Goal: Communication & Community: Share content

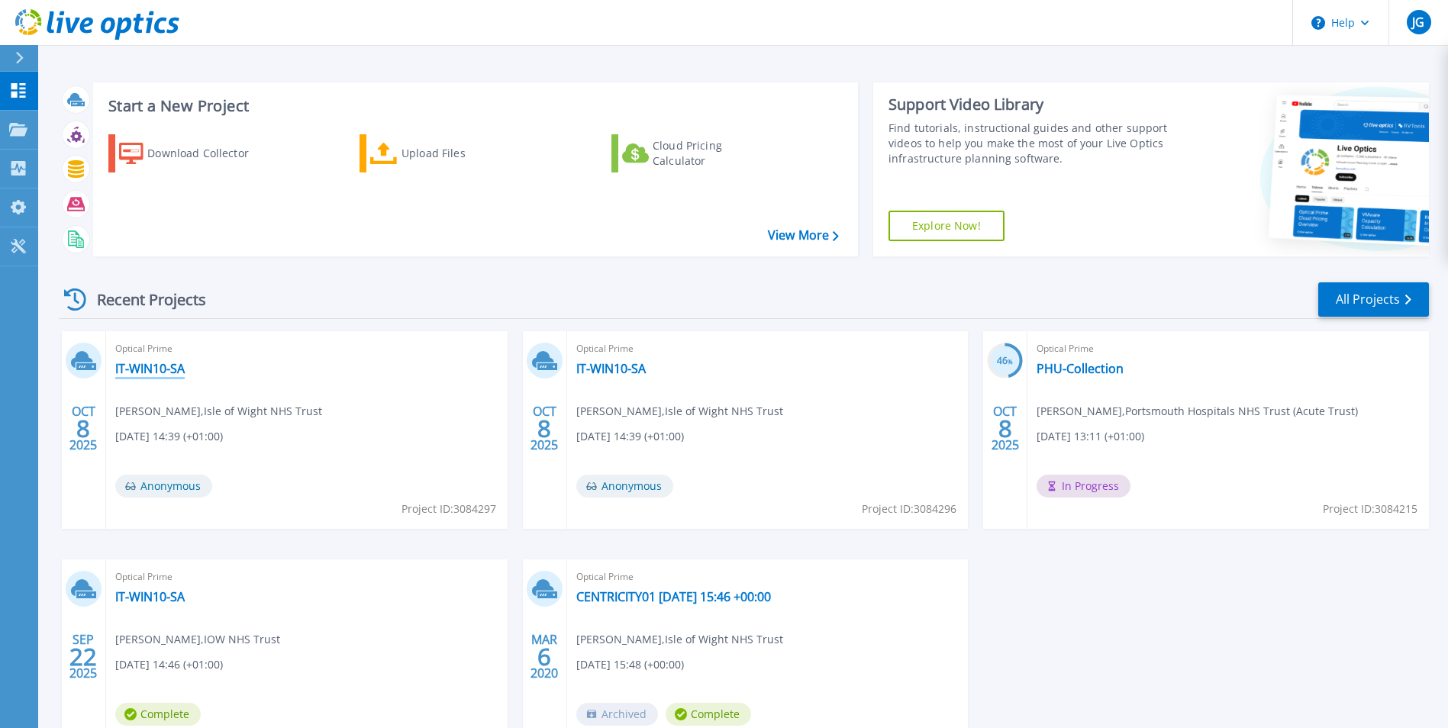
click at [161, 372] on link "IT-WIN10-SA" at bounding box center [149, 368] width 69 height 15
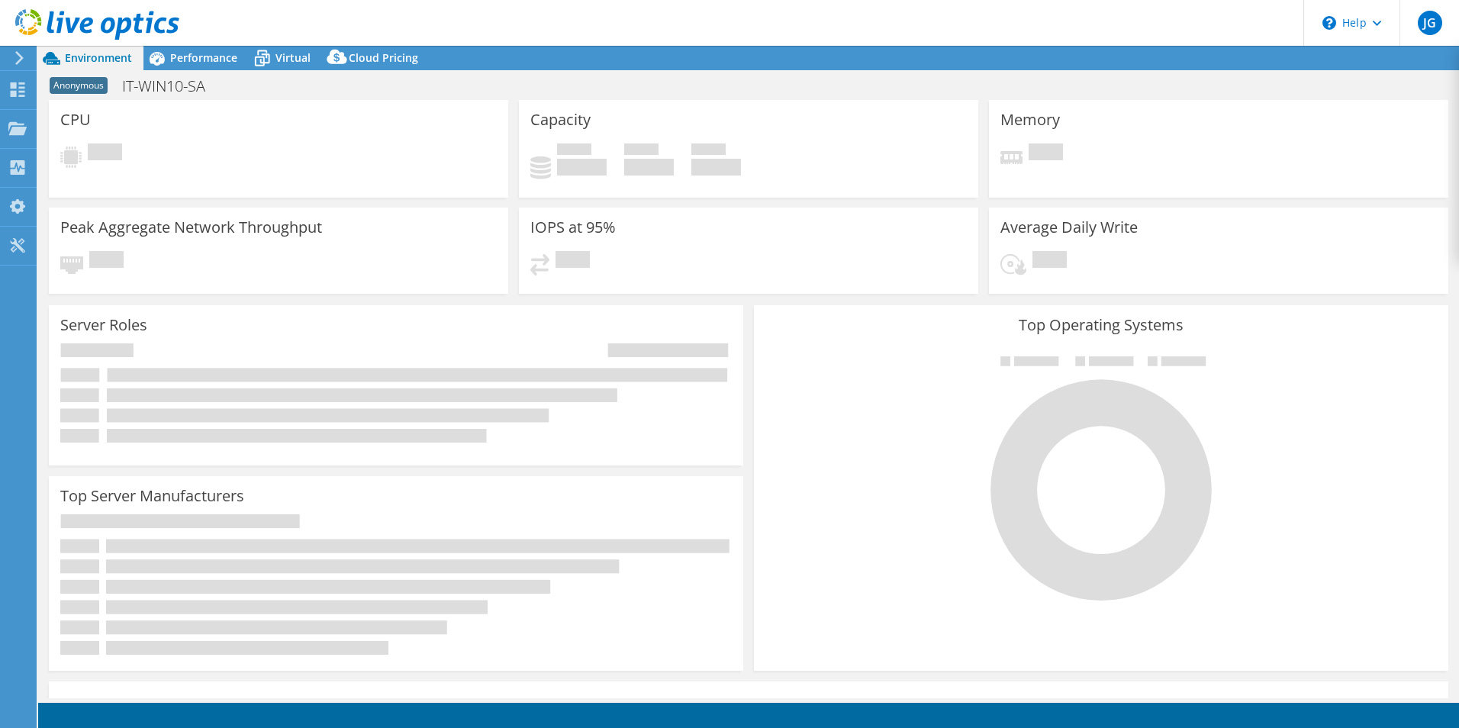
select select "USD"
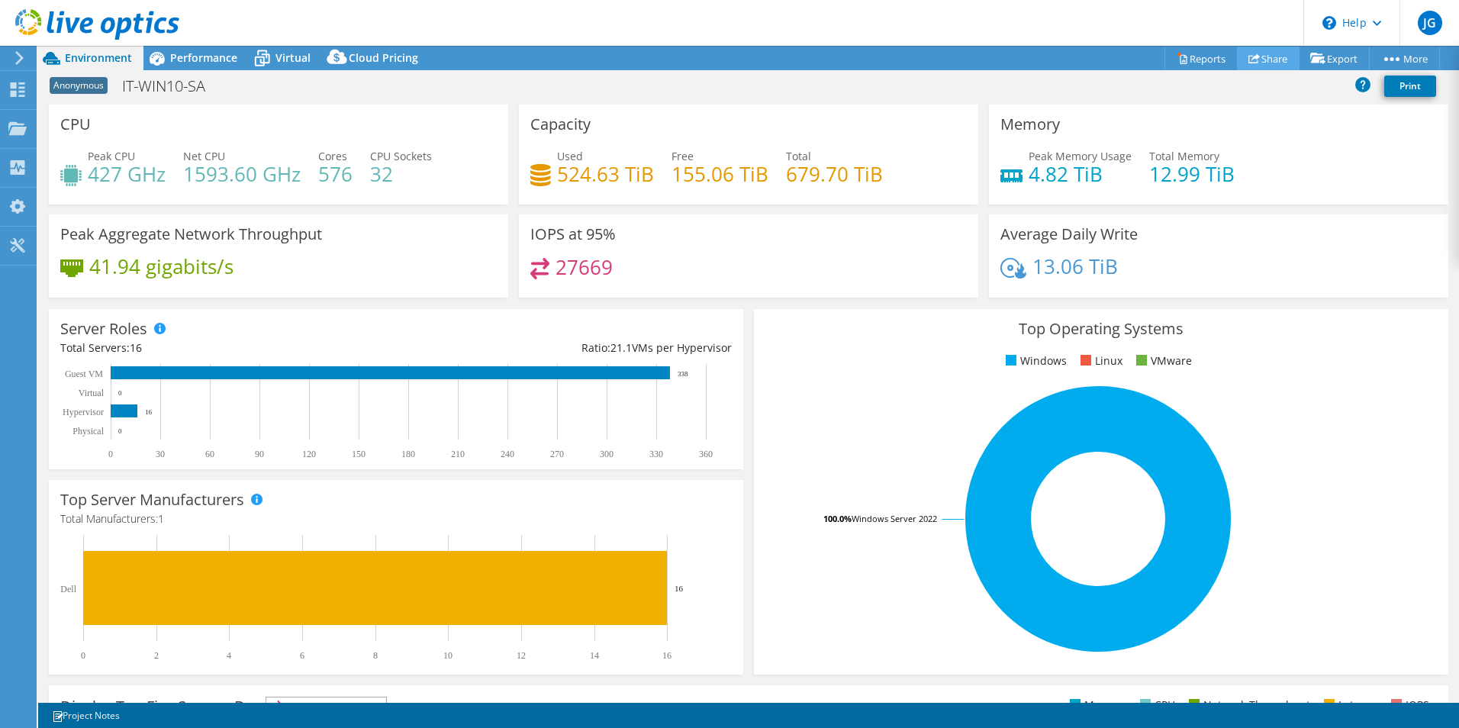
click at [1256, 56] on link "Share" at bounding box center [1268, 59] width 63 height 24
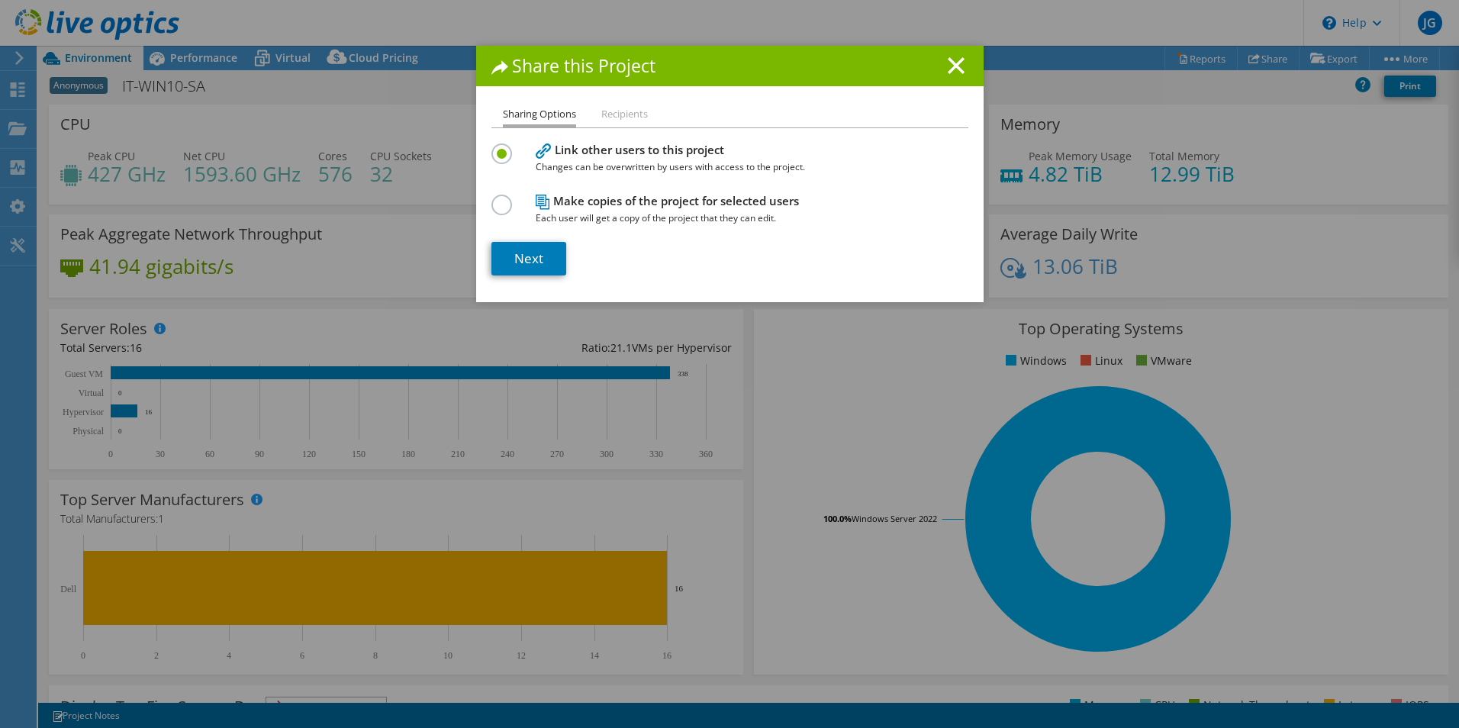
click at [494, 198] on label at bounding box center [505, 197] width 27 height 4
click at [0, 0] on input "radio" at bounding box center [0, 0] width 0 height 0
click at [536, 250] on link "Next" at bounding box center [529, 259] width 75 height 34
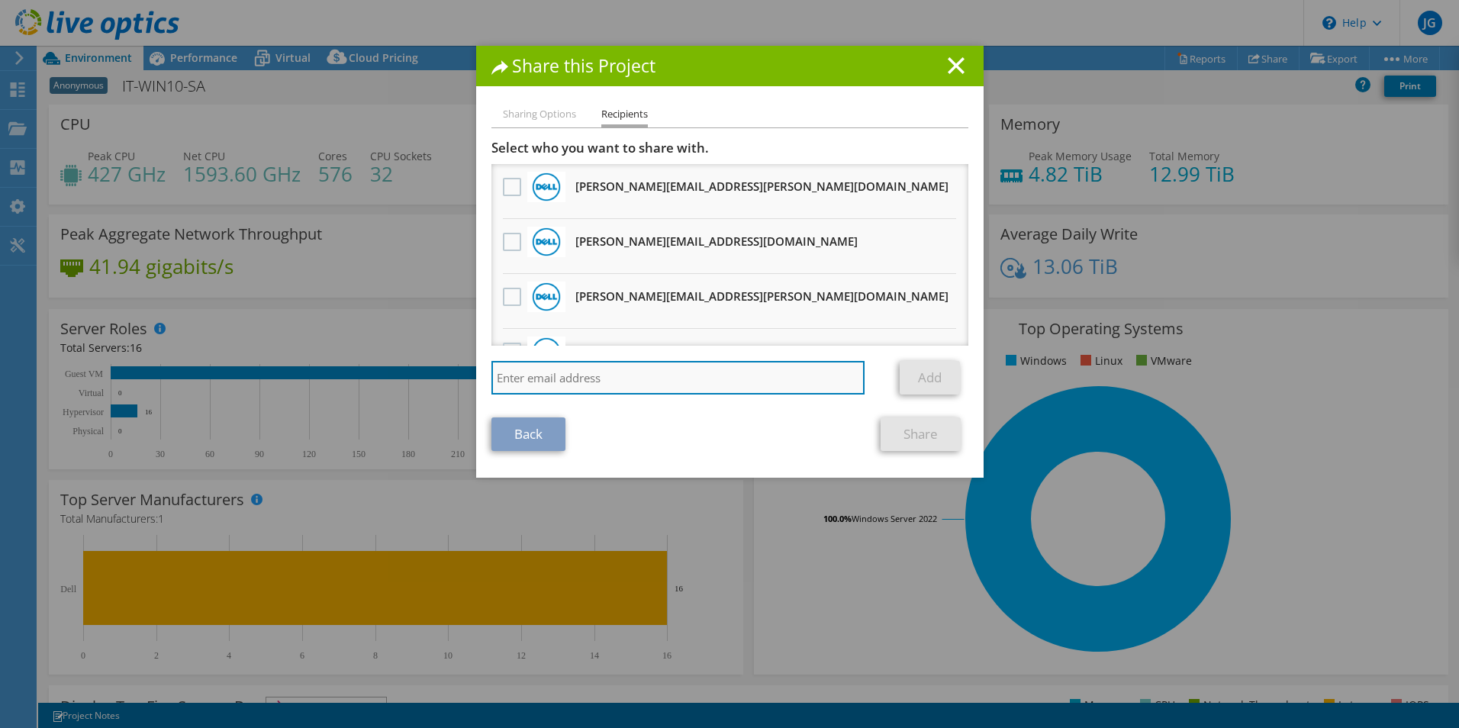
click at [551, 371] on input "search" at bounding box center [679, 378] width 374 height 34
type input "ben."
drag, startPoint x: 535, startPoint y: 374, endPoint x: 411, endPoint y: 352, distance: 125.6
click at [411, 352] on div "Share this Project Sharing Options Recipients Link other users to this project …" at bounding box center [729, 364] width 1459 height 637
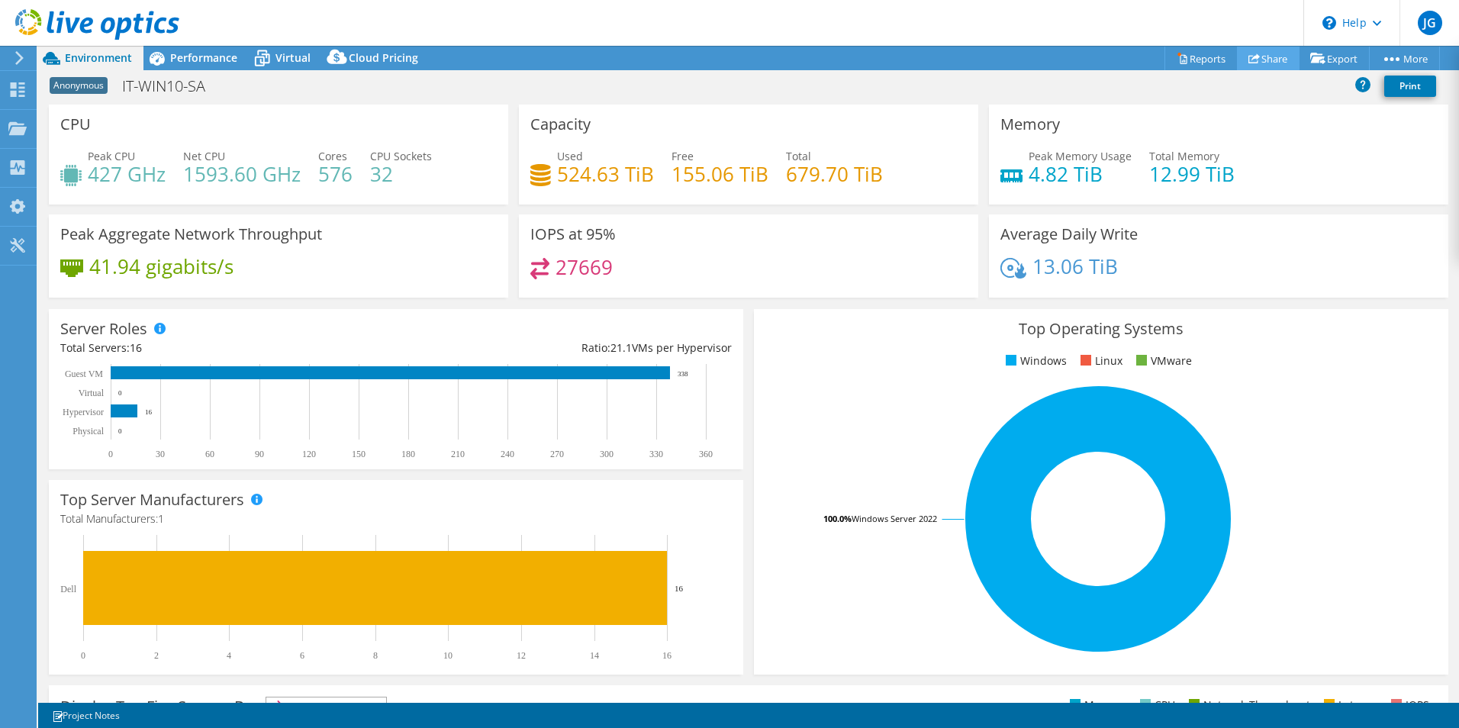
click at [1252, 60] on link "Share" at bounding box center [1268, 59] width 63 height 24
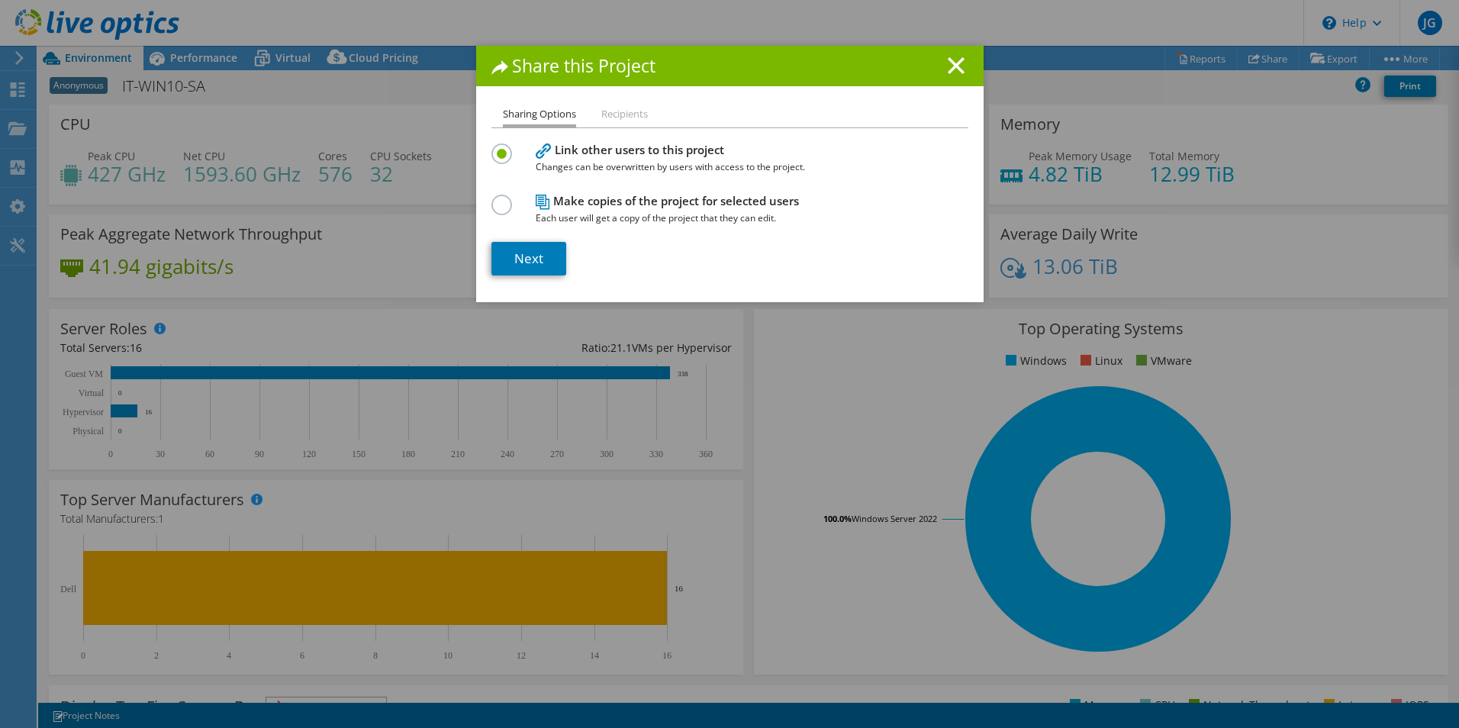
click at [507, 205] on div at bounding box center [505, 203] width 27 height 17
click at [500, 198] on label at bounding box center [505, 197] width 27 height 4
click at [0, 0] on input "radio" at bounding box center [0, 0] width 0 height 0
click at [533, 251] on link "Next" at bounding box center [529, 259] width 75 height 34
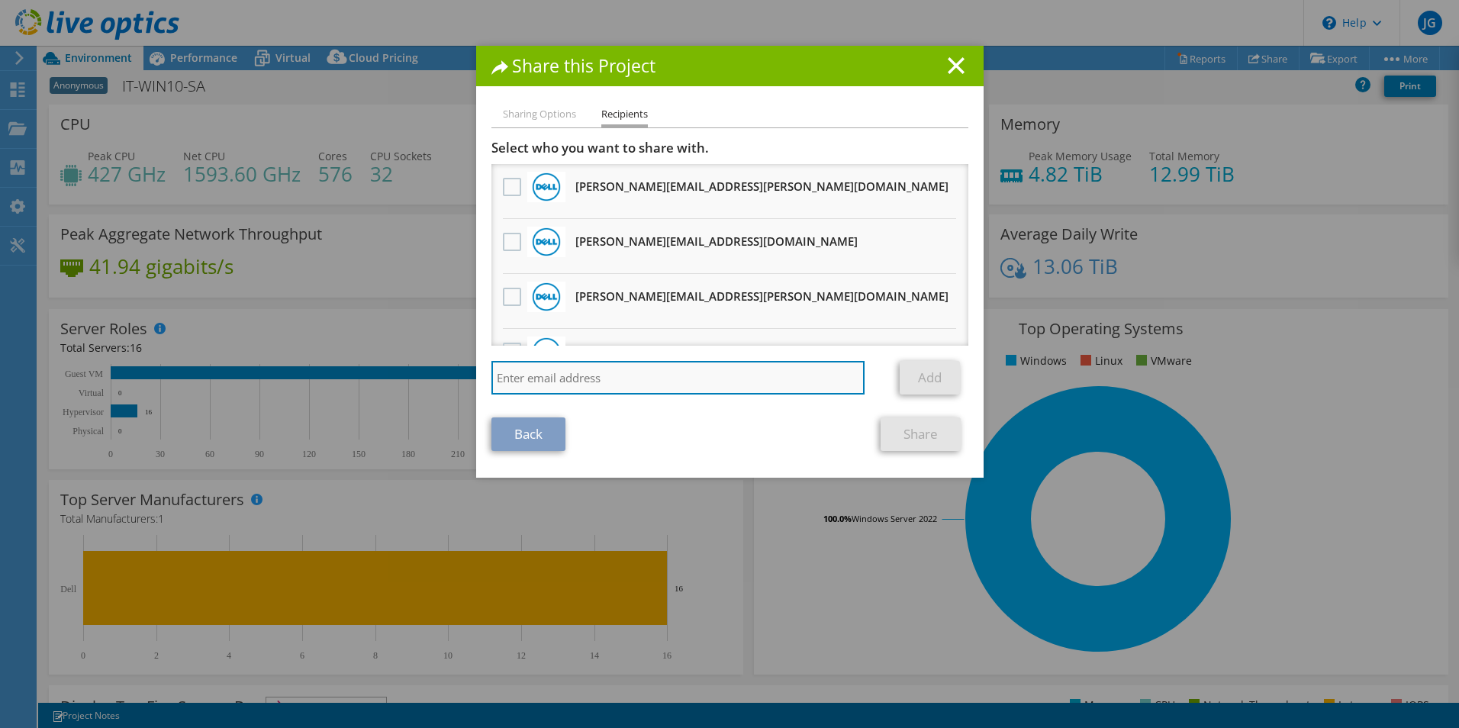
click at [527, 389] on input "search" at bounding box center [679, 378] width 374 height 34
paste input "ben.beaumont@rubrik.com"
type input "ben.beaumont@rubrik.com"
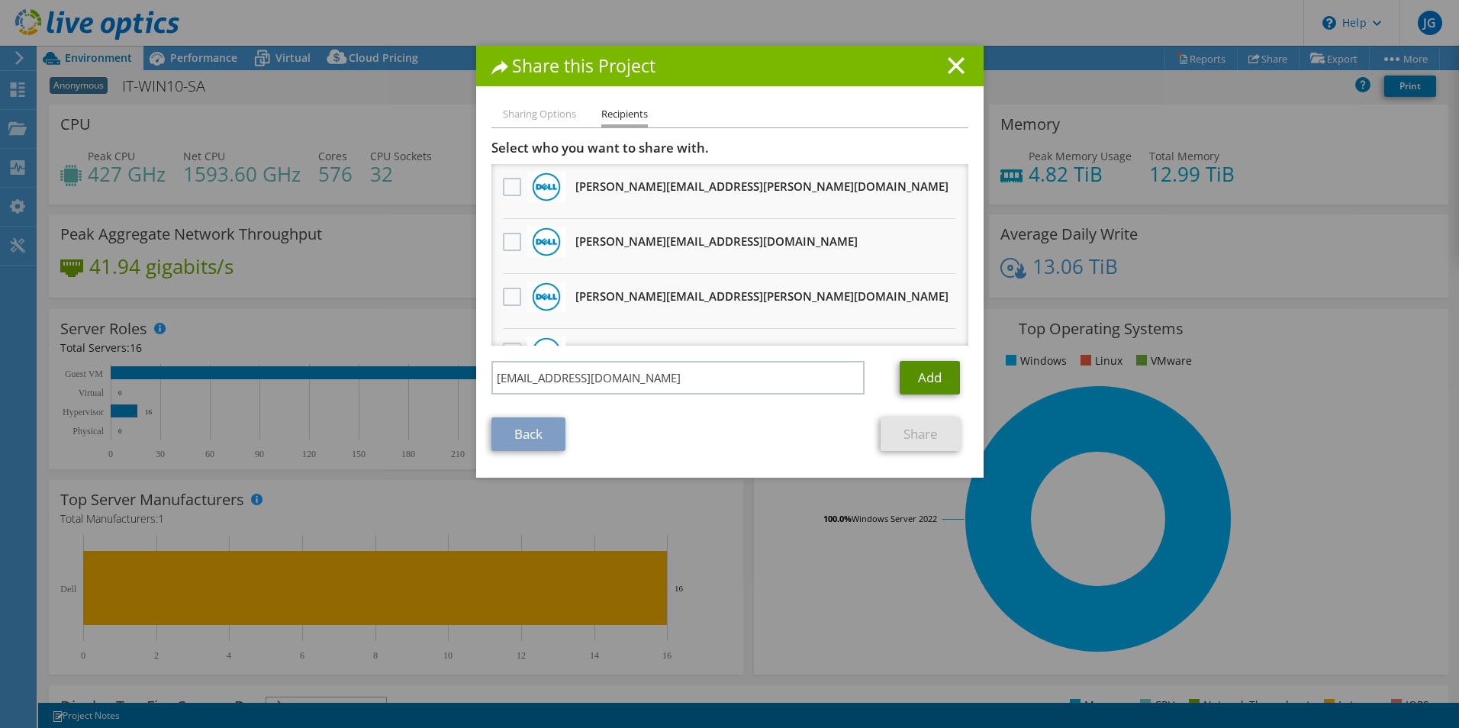
click at [925, 379] on link "Add" at bounding box center [930, 378] width 60 height 34
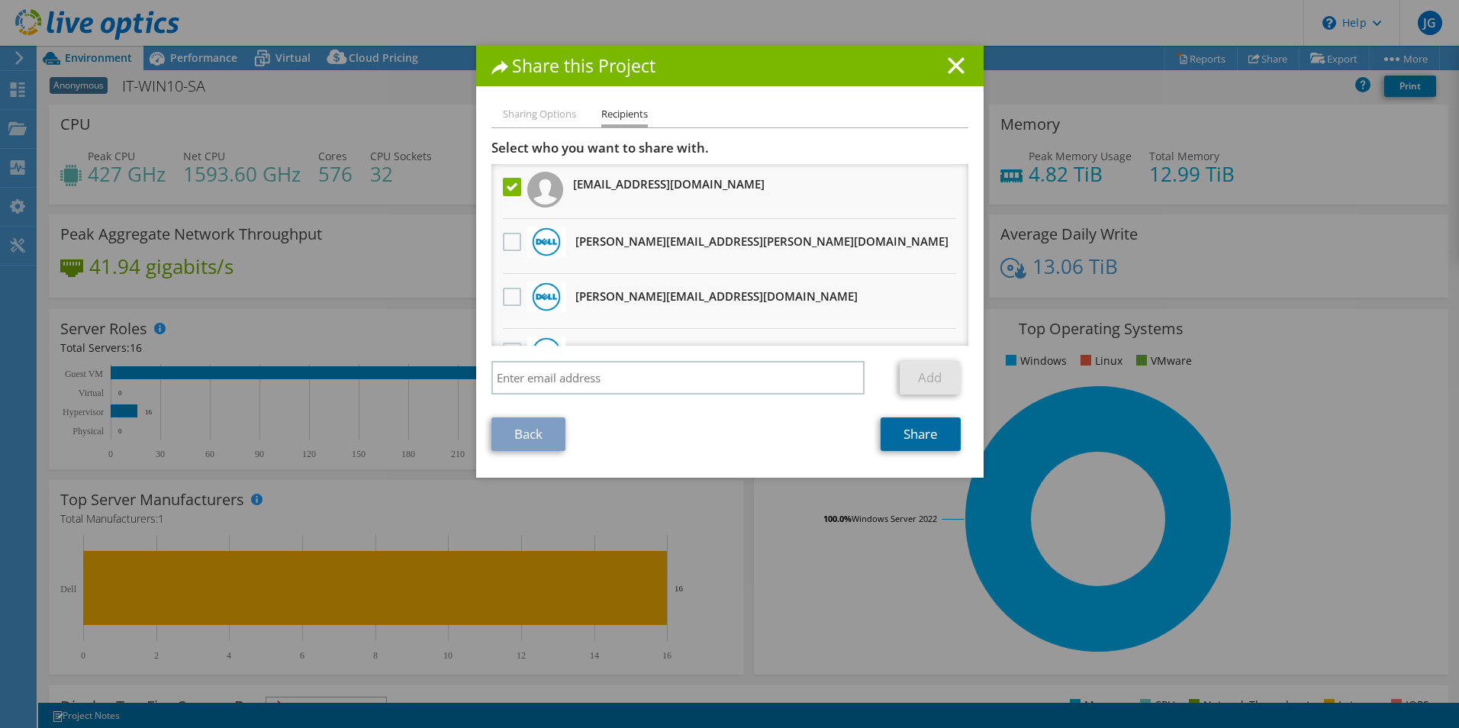
click at [907, 431] on link "Share" at bounding box center [921, 434] width 80 height 34
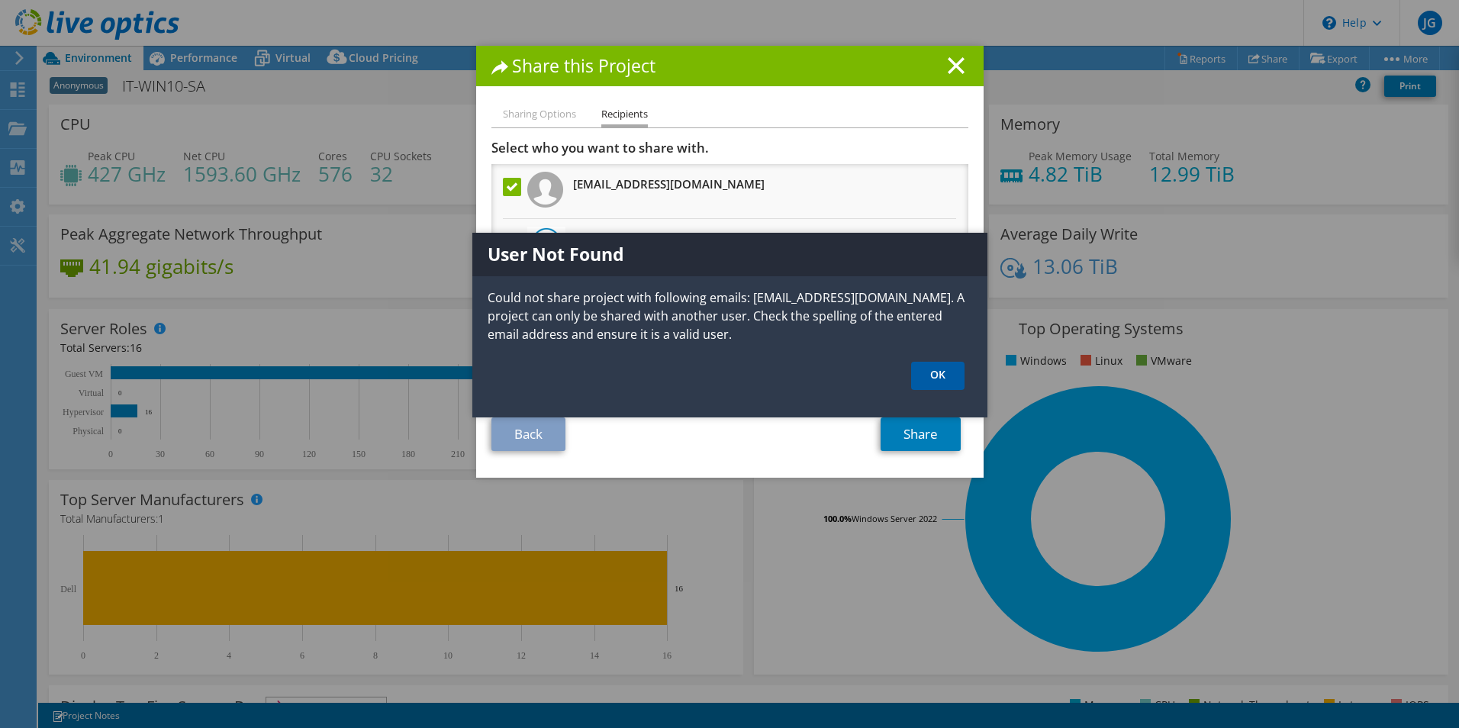
click at [927, 375] on link "OK" at bounding box center [937, 376] width 53 height 28
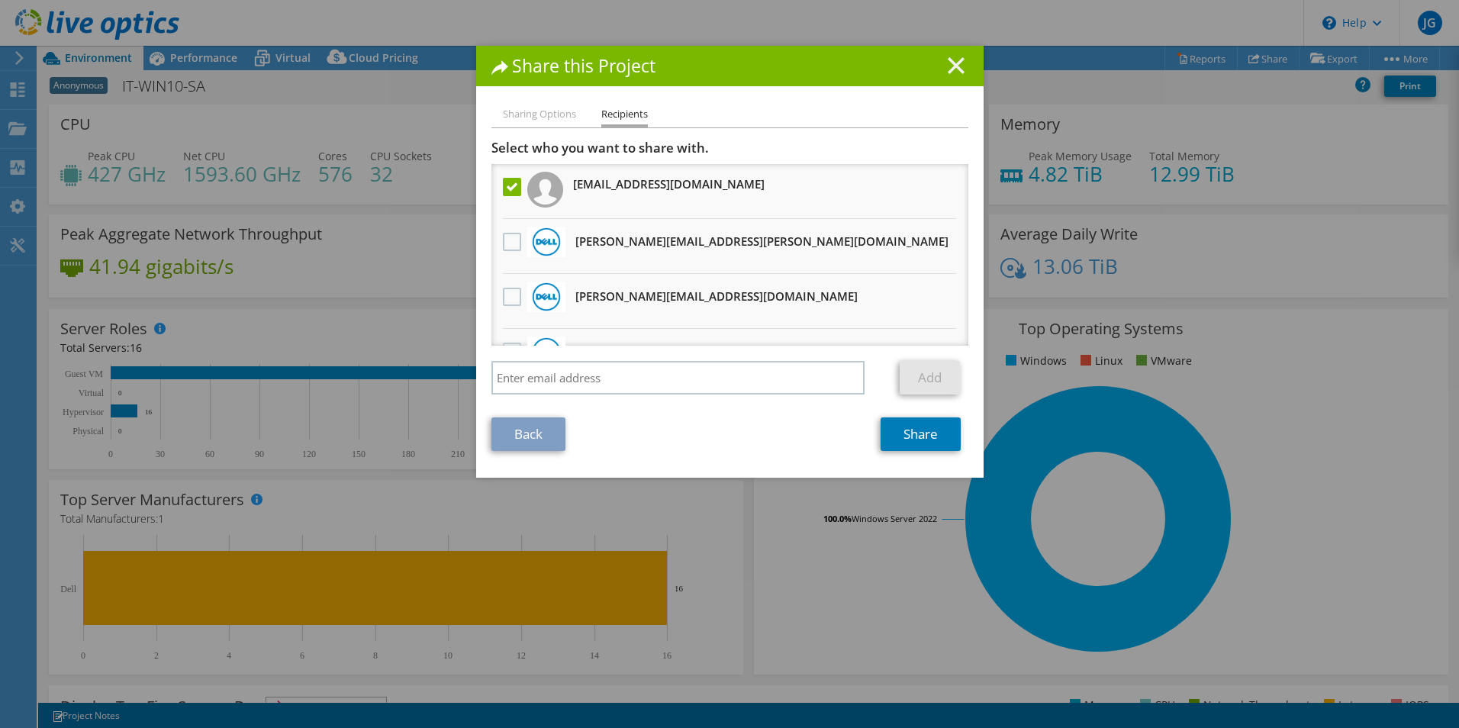
click at [953, 70] on line at bounding box center [956, 65] width 15 height 15
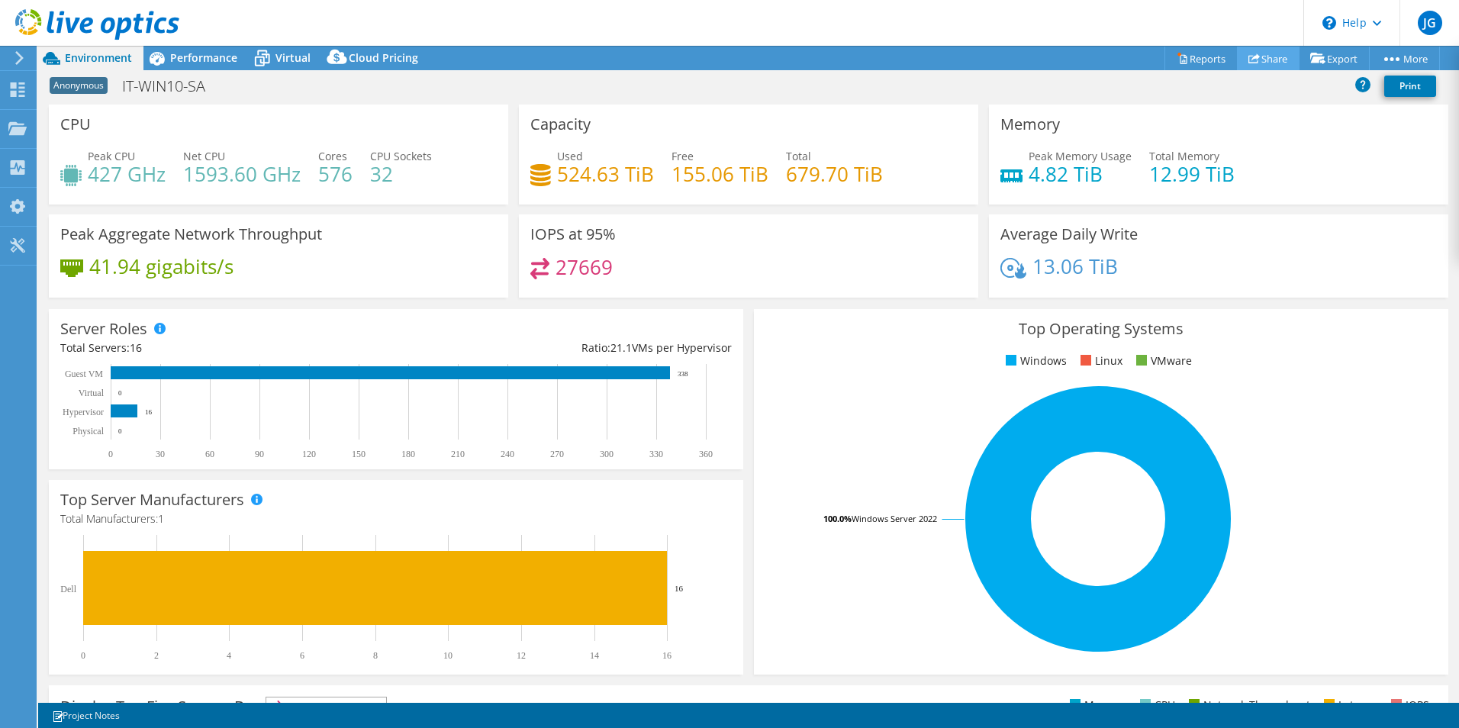
click at [1249, 56] on use at bounding box center [1254, 58] width 11 height 10
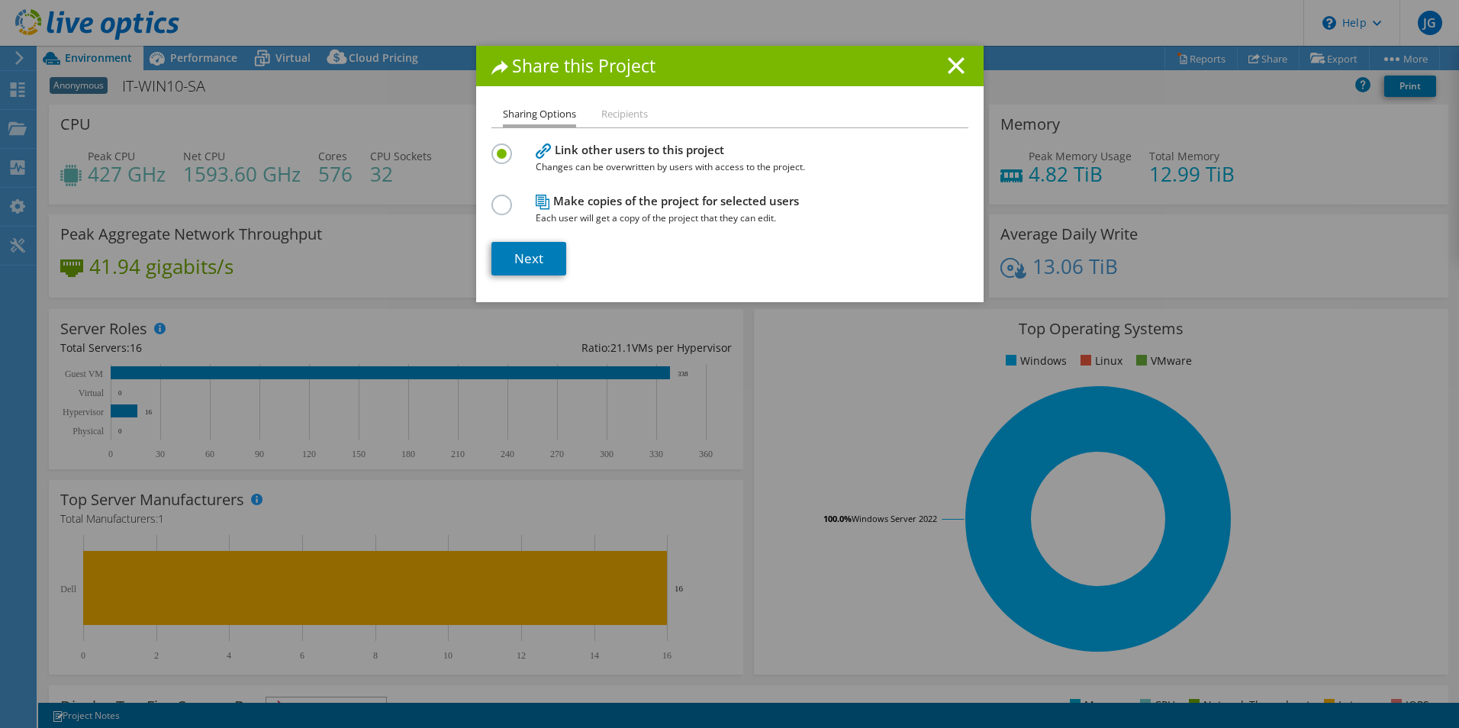
click at [540, 206] on icon at bounding box center [543, 202] width 15 height 15
click at [492, 198] on label at bounding box center [505, 197] width 27 height 4
click at [0, 0] on input "radio" at bounding box center [0, 0] width 0 height 0
click at [508, 251] on link "Next" at bounding box center [529, 259] width 75 height 34
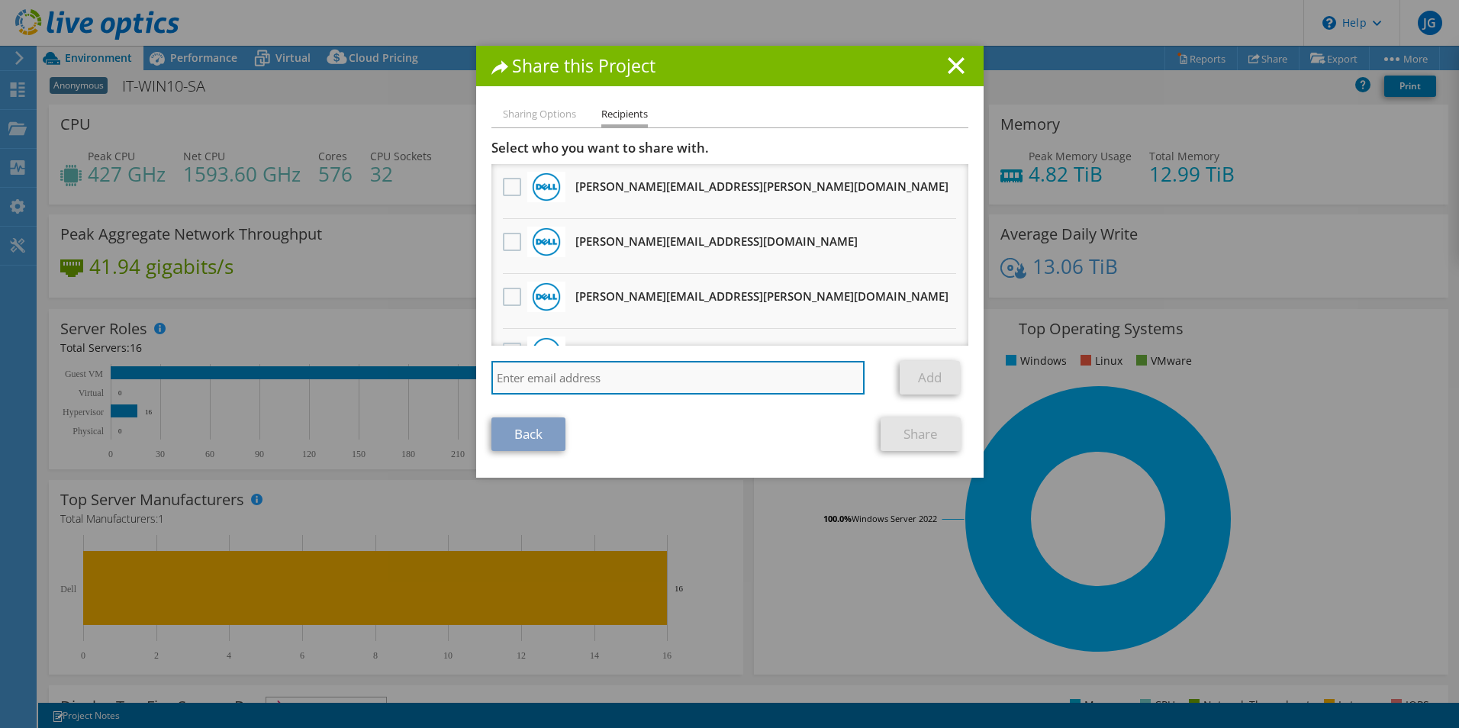
click at [536, 385] on input "search" at bounding box center [679, 378] width 374 height 34
paste input "[PERSON_NAME][EMAIL_ADDRESS][PERSON_NAME][DOMAIN_NAME]"
type input "[PERSON_NAME][EMAIL_ADDRESS][PERSON_NAME][DOMAIN_NAME]"
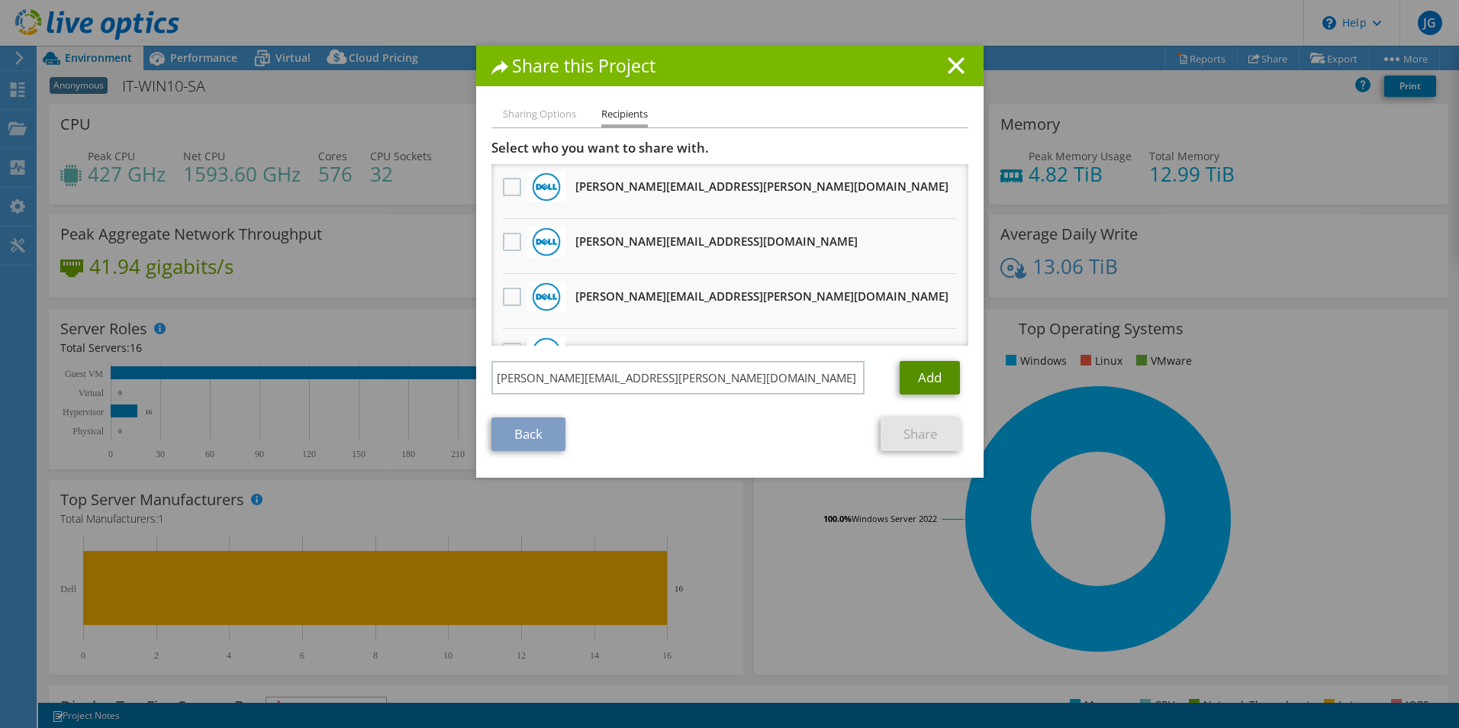
click at [932, 376] on link "Add" at bounding box center [930, 378] width 60 height 34
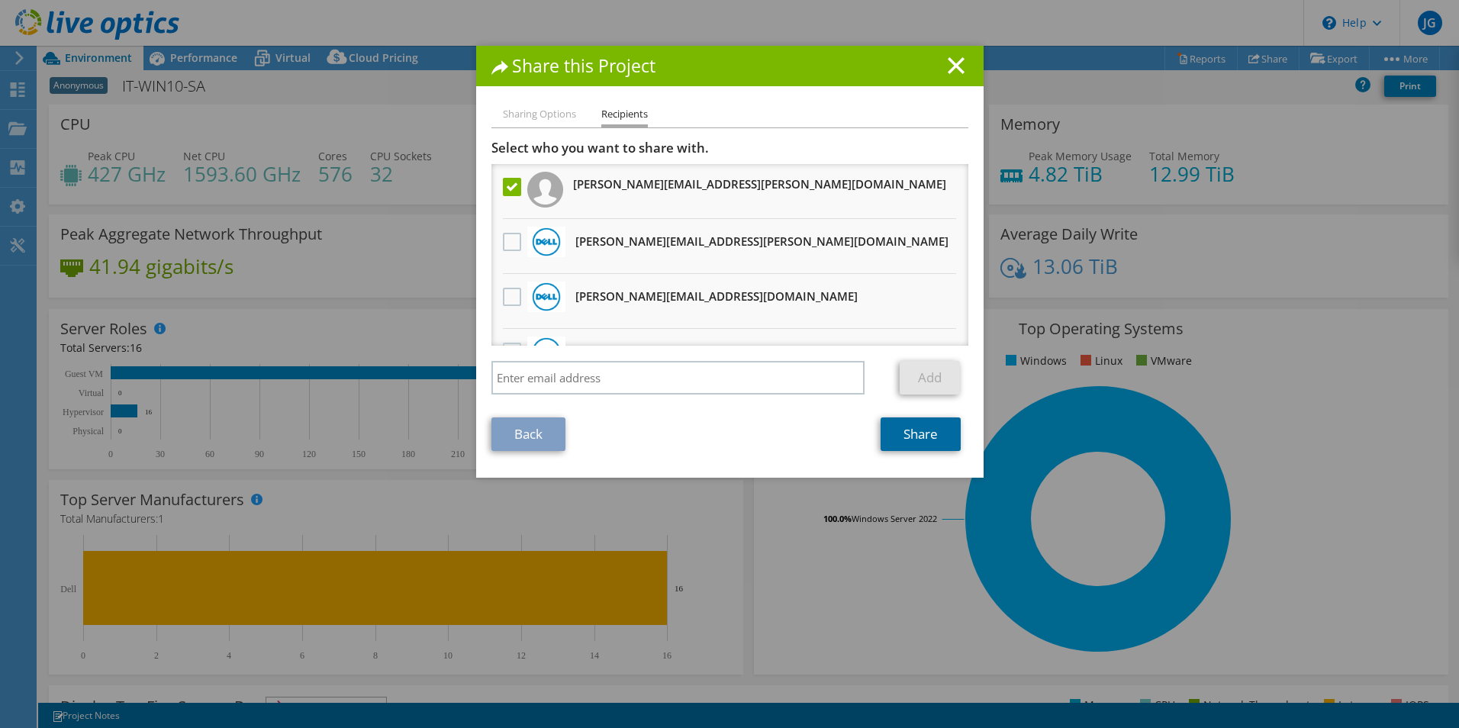
click at [911, 441] on link "Share" at bounding box center [921, 434] width 80 height 34
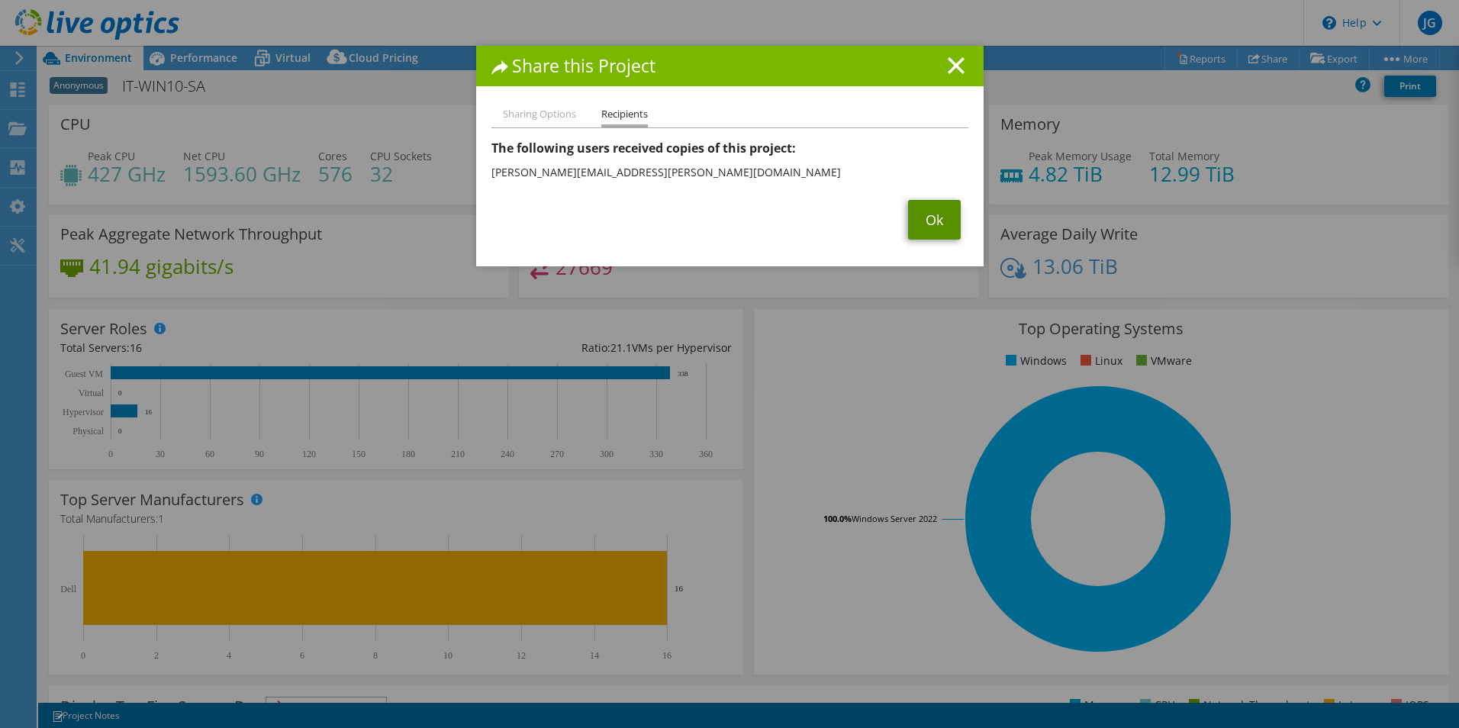
click at [929, 224] on link "Ok" at bounding box center [934, 220] width 53 height 40
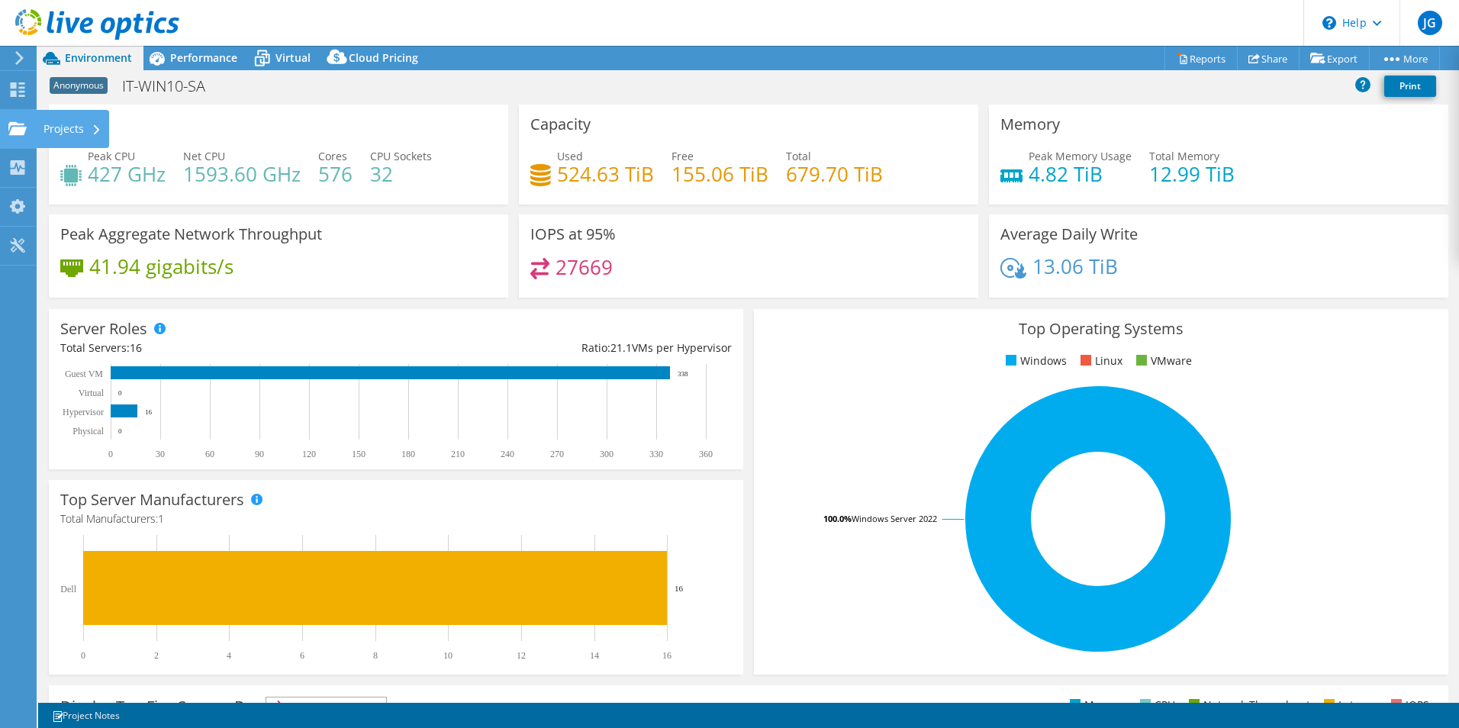
click at [58, 127] on div "Projects" at bounding box center [72, 129] width 73 height 38
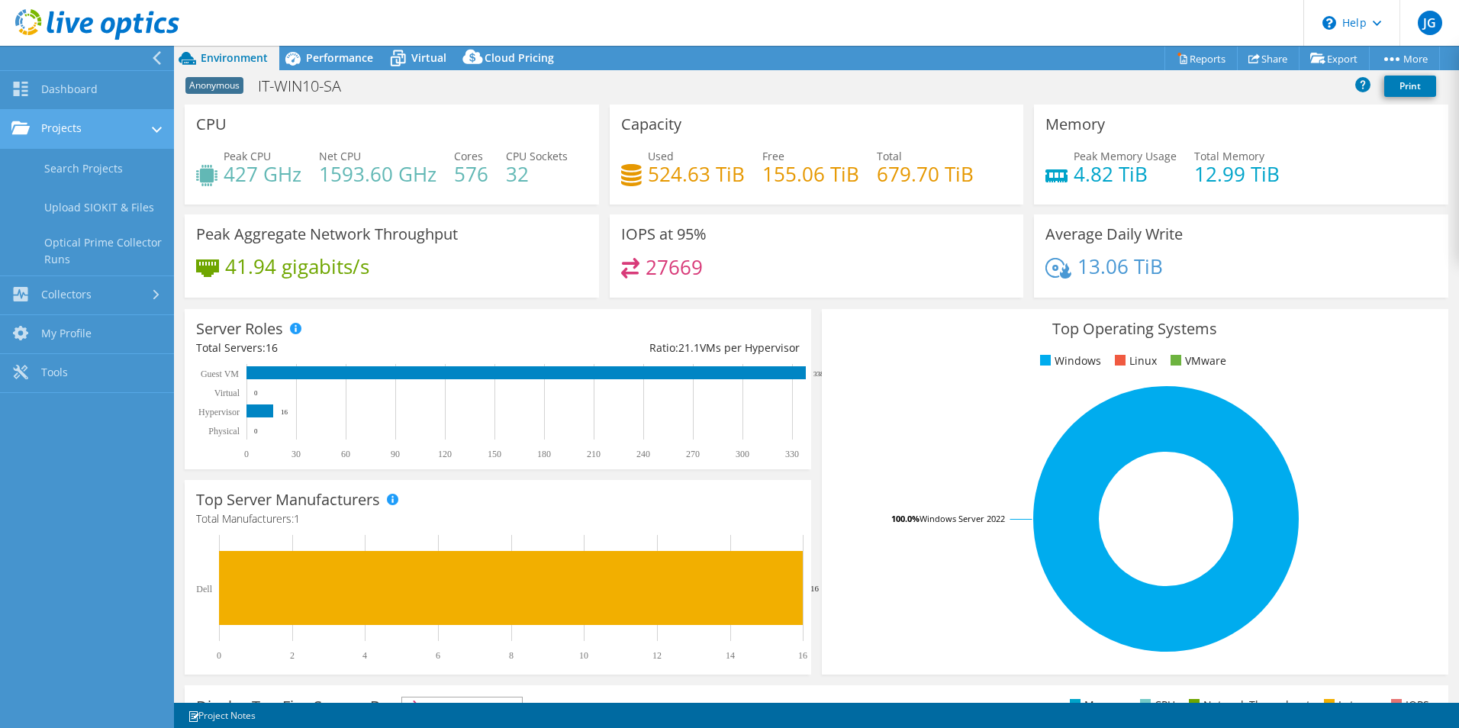
click at [69, 130] on link "Projects" at bounding box center [87, 129] width 174 height 39
click at [98, 161] on link "Search Projects" at bounding box center [87, 168] width 174 height 39
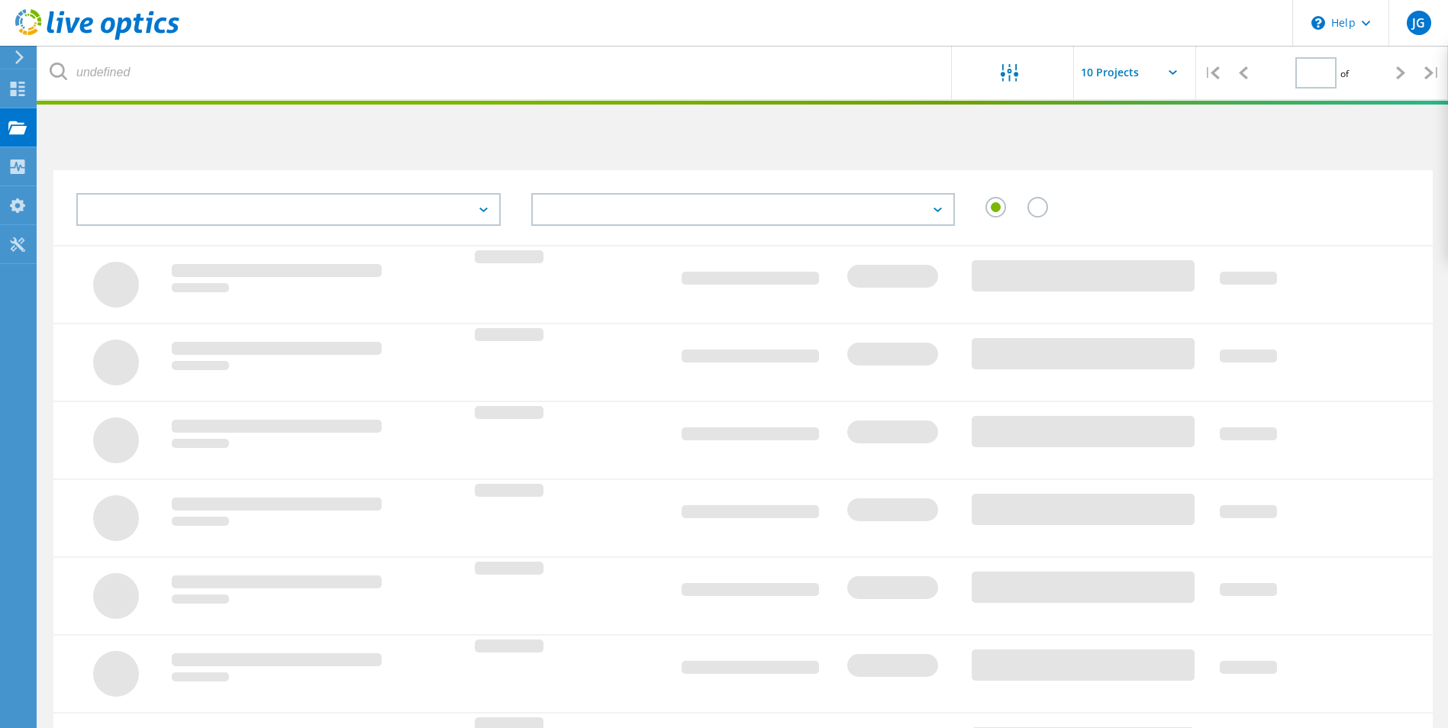
type input "1"
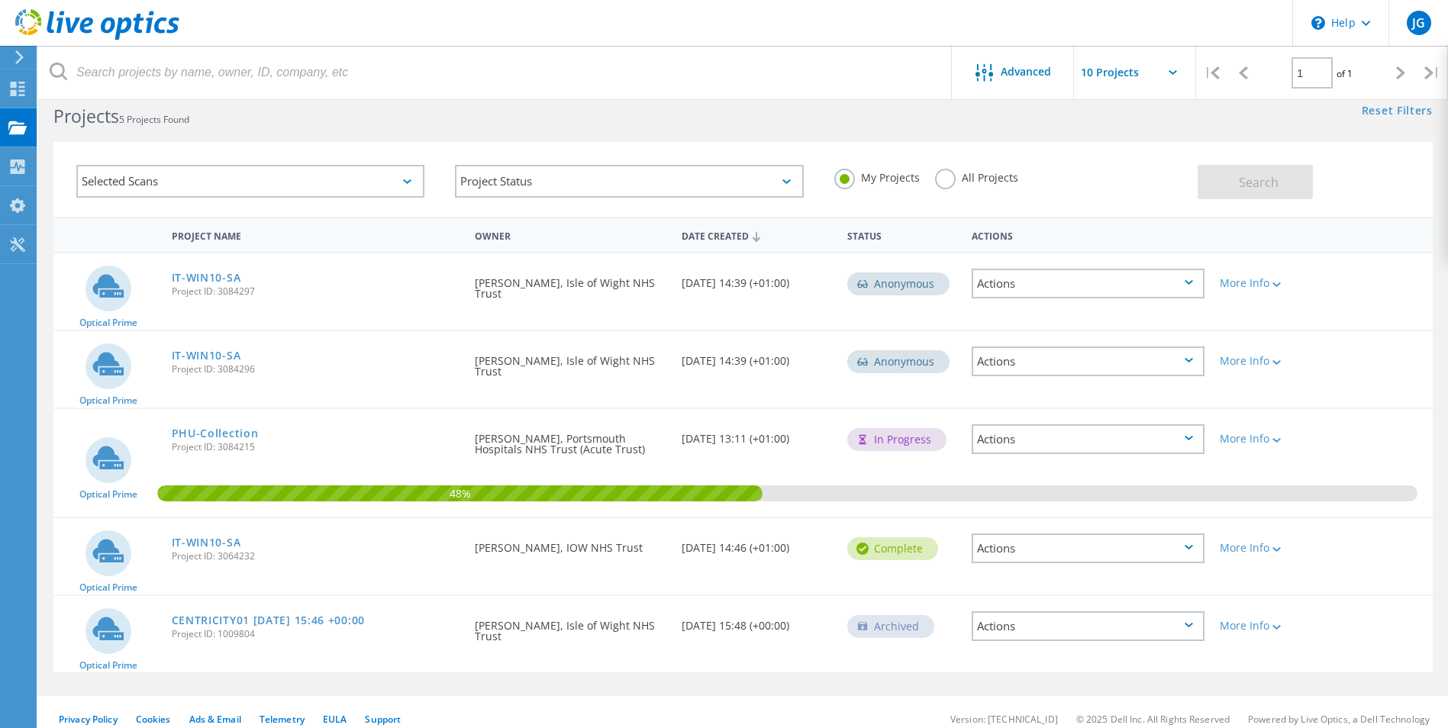
scroll to position [42, 0]
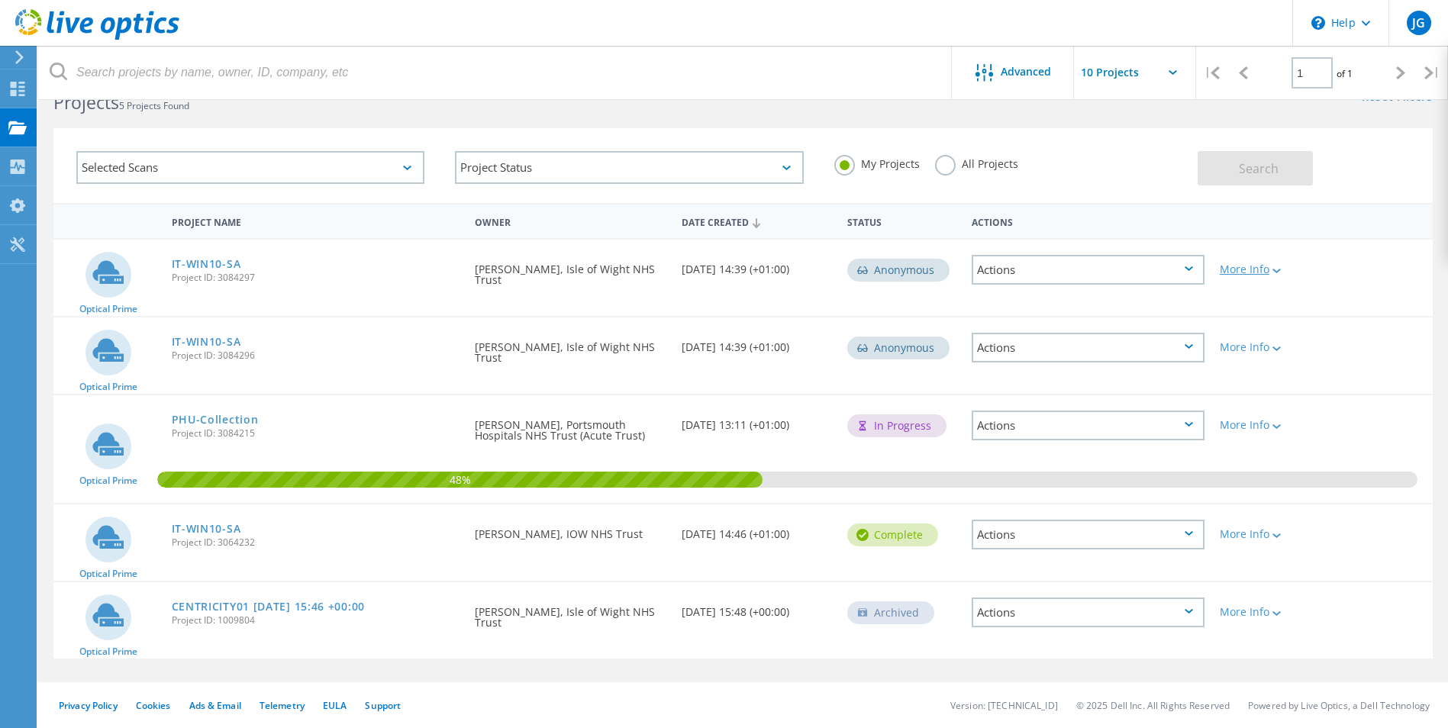
click at [1279, 272] on icon at bounding box center [1276, 271] width 8 height 5
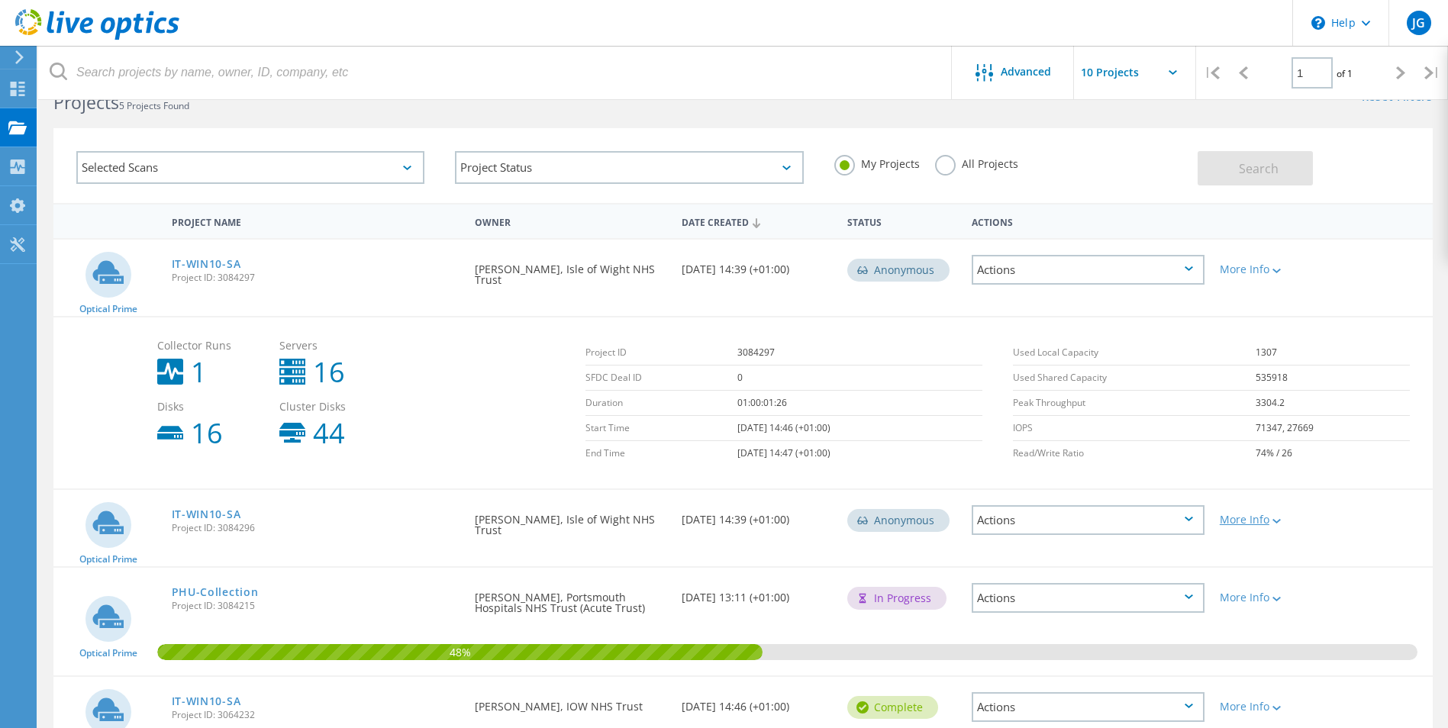
click at [1285, 525] on div "More Info" at bounding box center [1267, 519] width 95 height 11
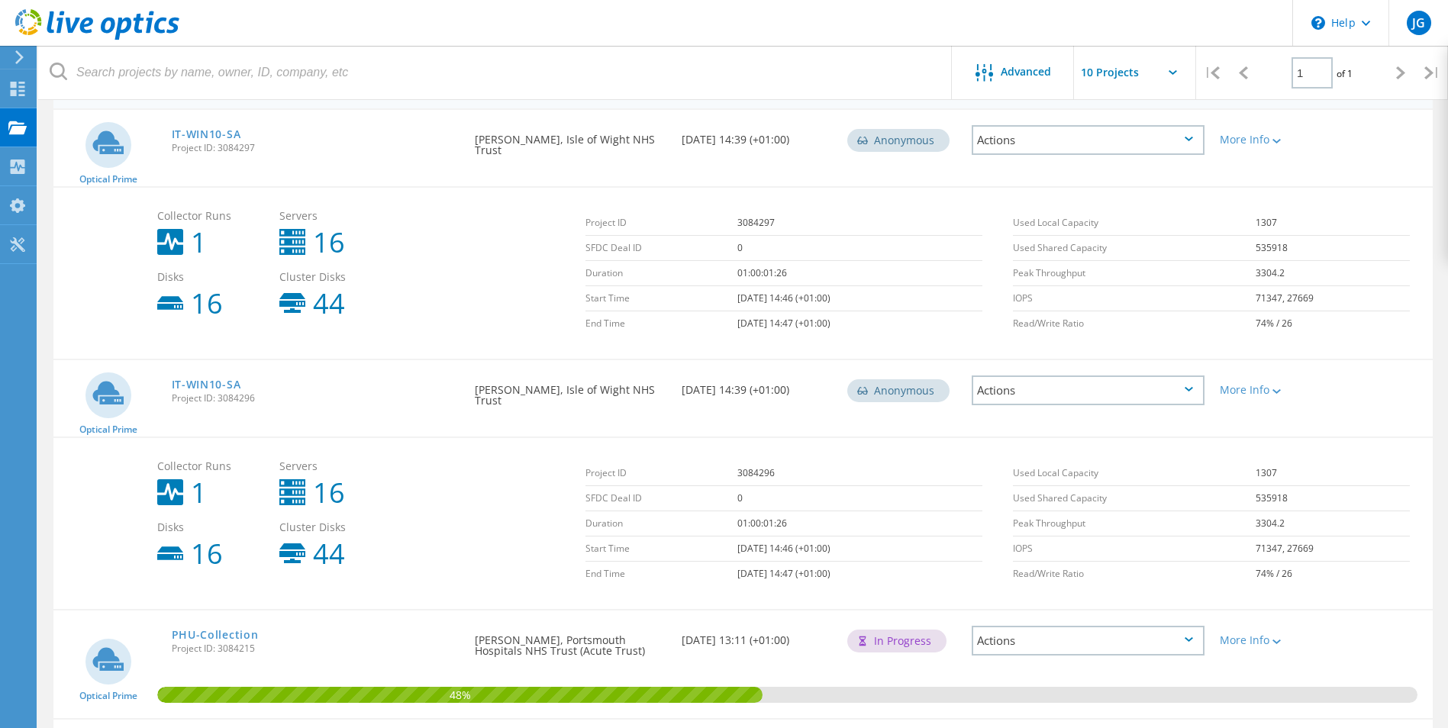
scroll to position [150, 0]
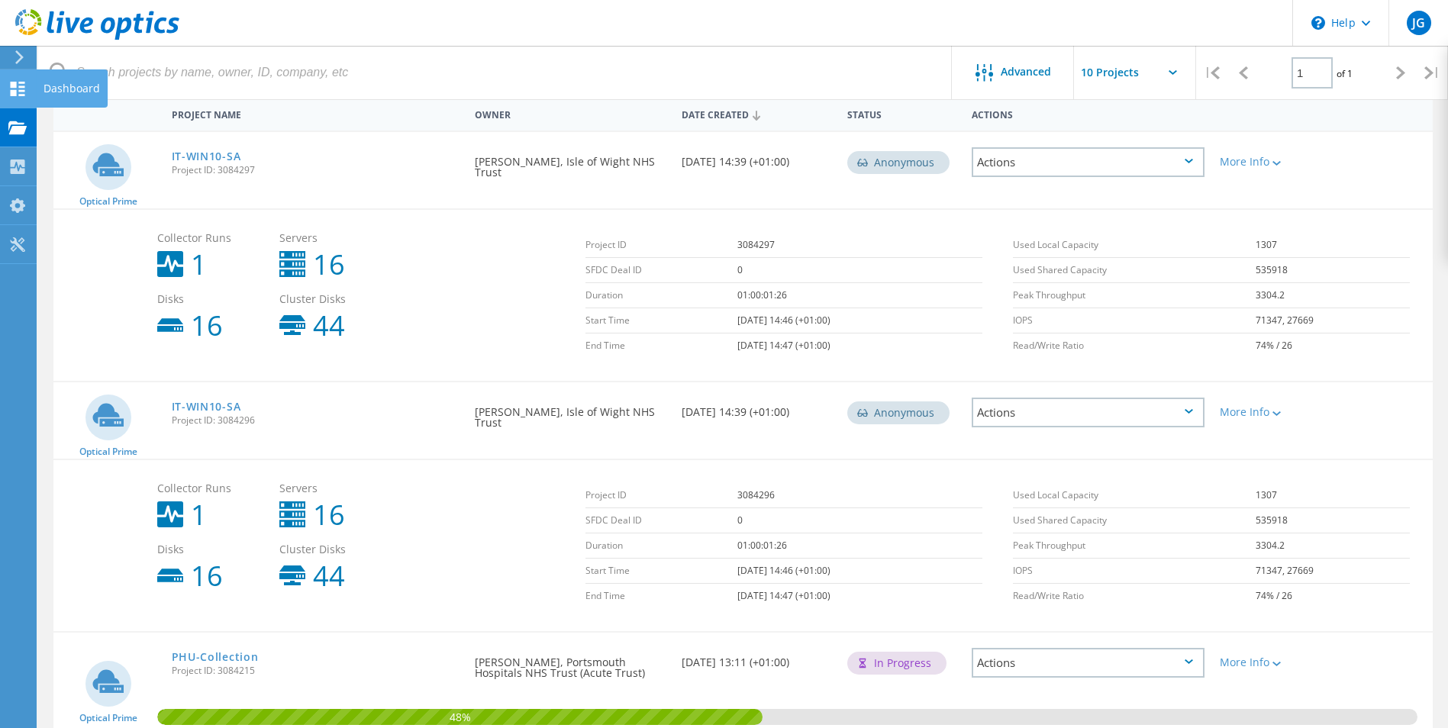
click at [16, 97] on div at bounding box center [17, 90] width 18 height 17
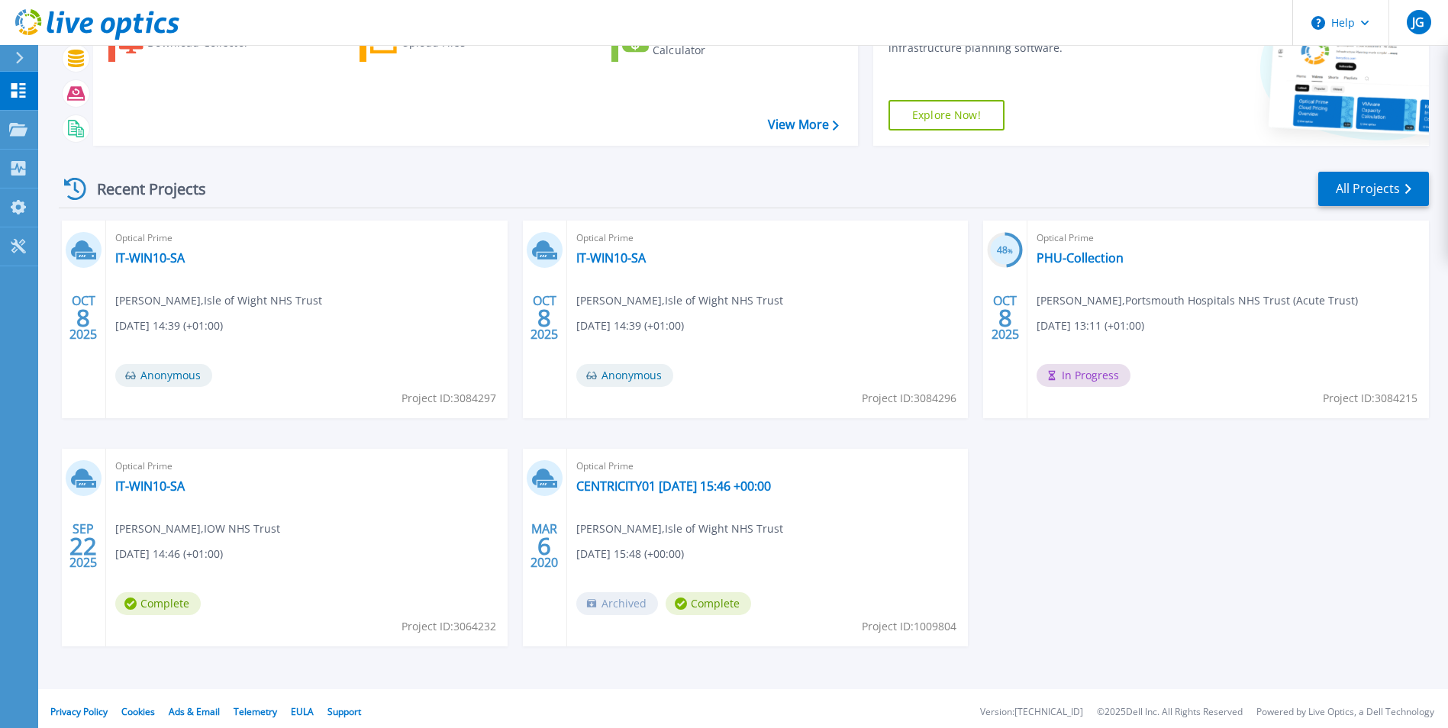
scroll to position [118, 0]
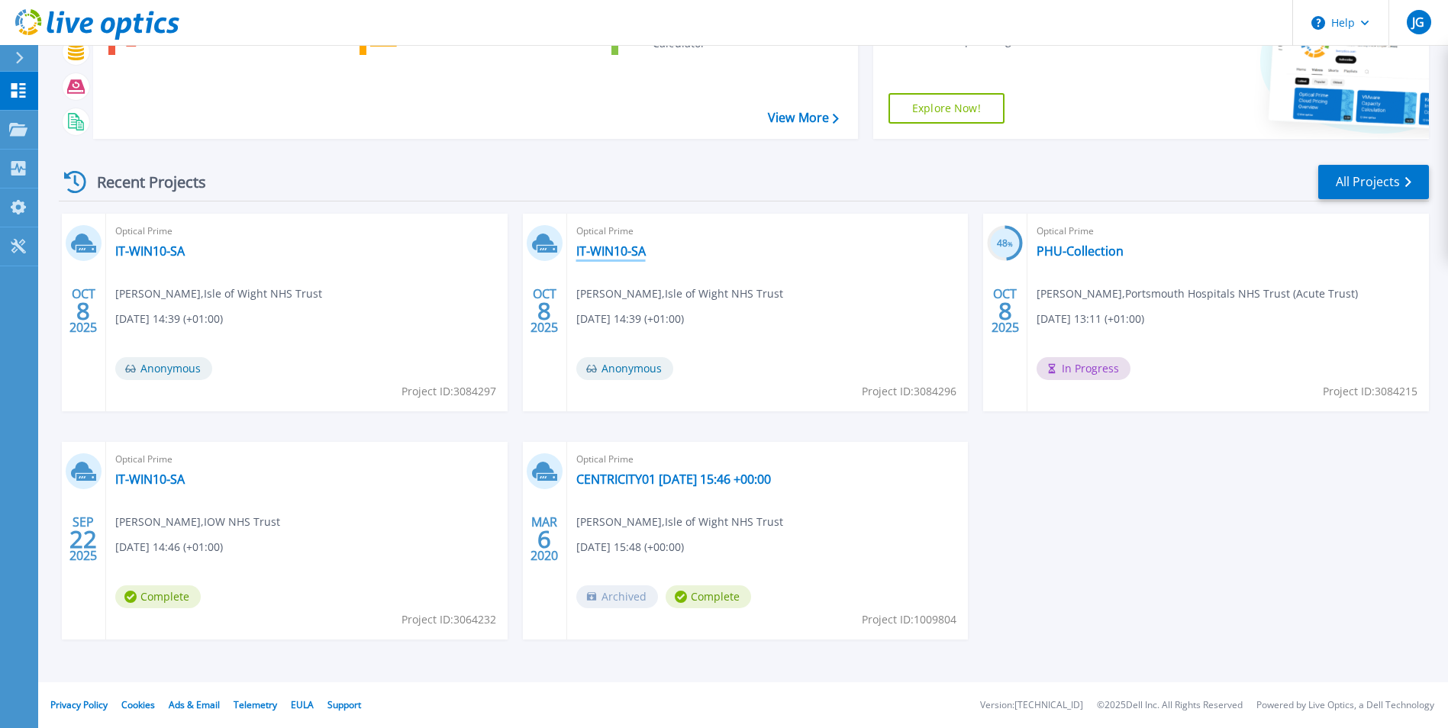
click at [610, 256] on link "IT-WIN10-SA" at bounding box center [610, 250] width 69 height 15
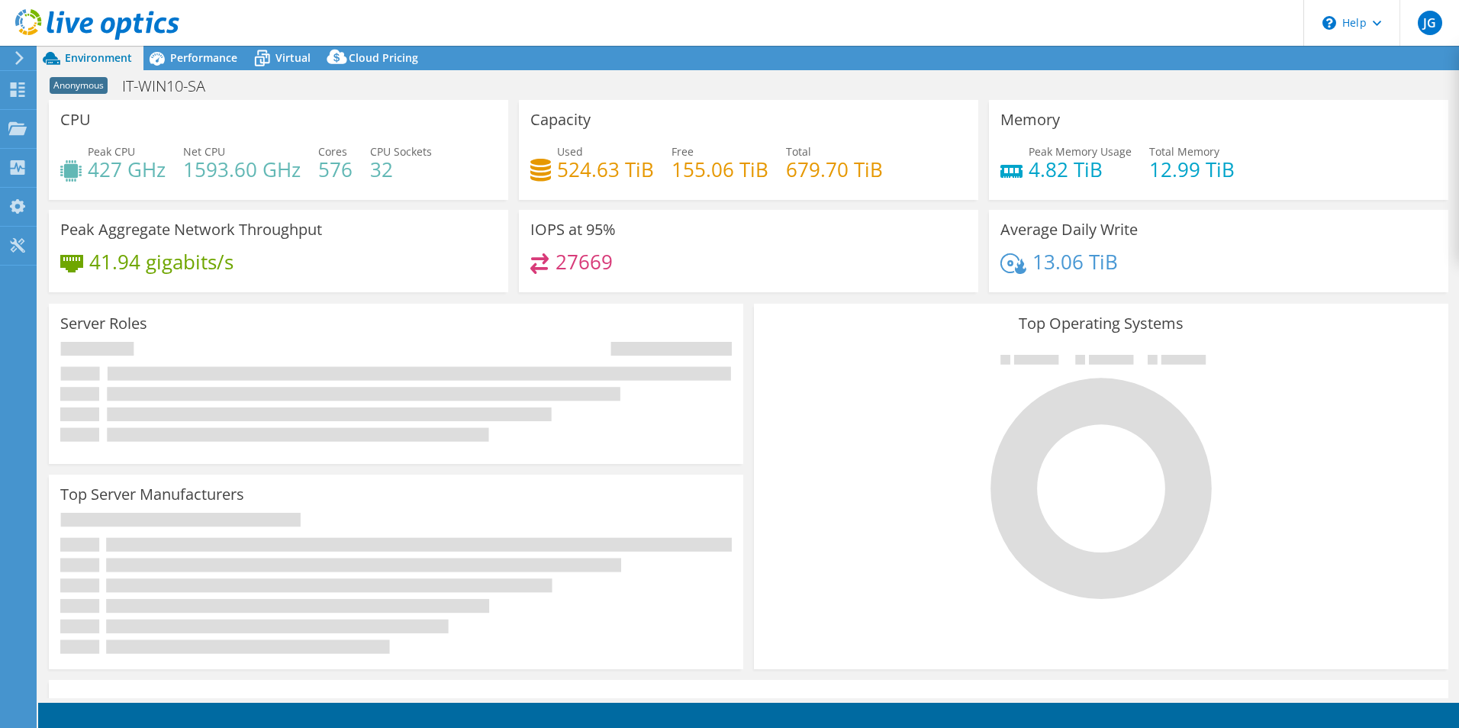
select select "USD"
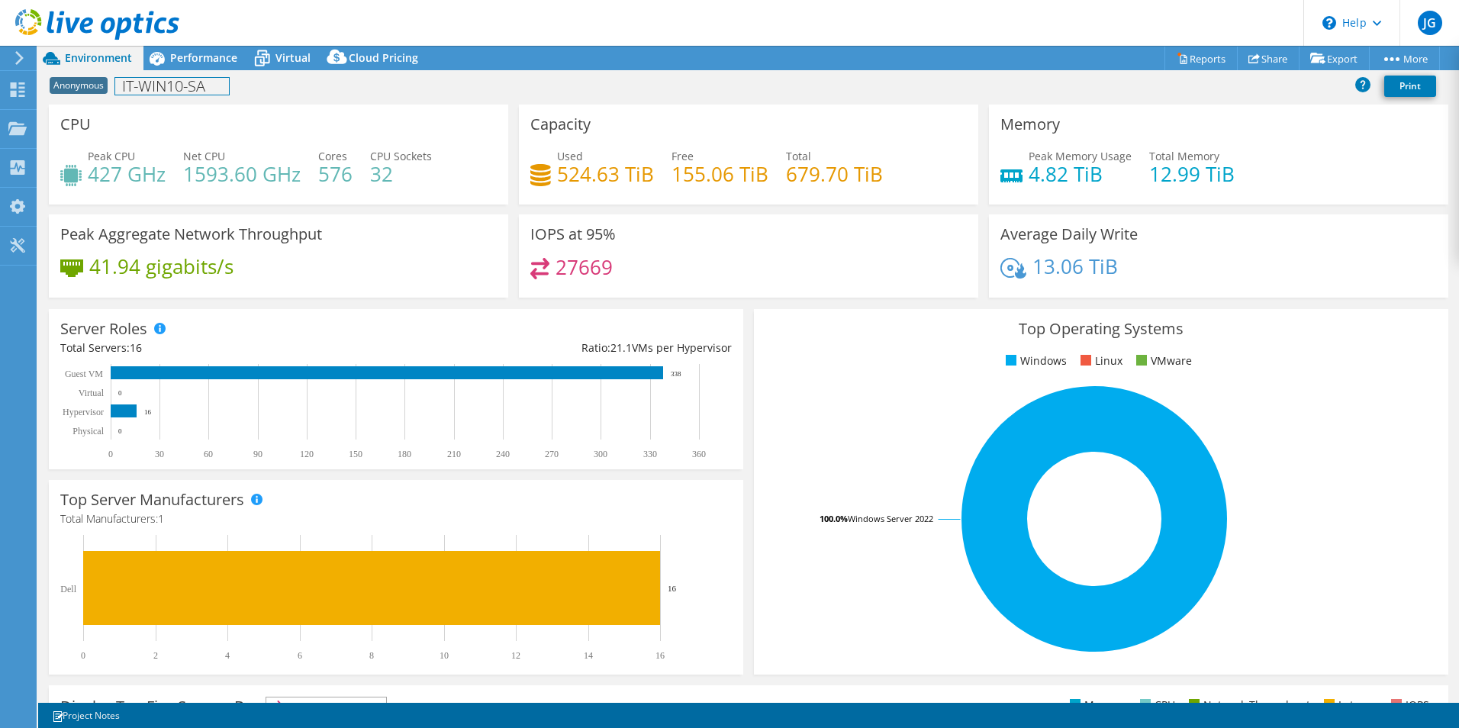
click at [158, 84] on h1 "IT-WIN10-SA" at bounding box center [172, 86] width 114 height 17
click at [271, 67] on icon at bounding box center [262, 58] width 27 height 27
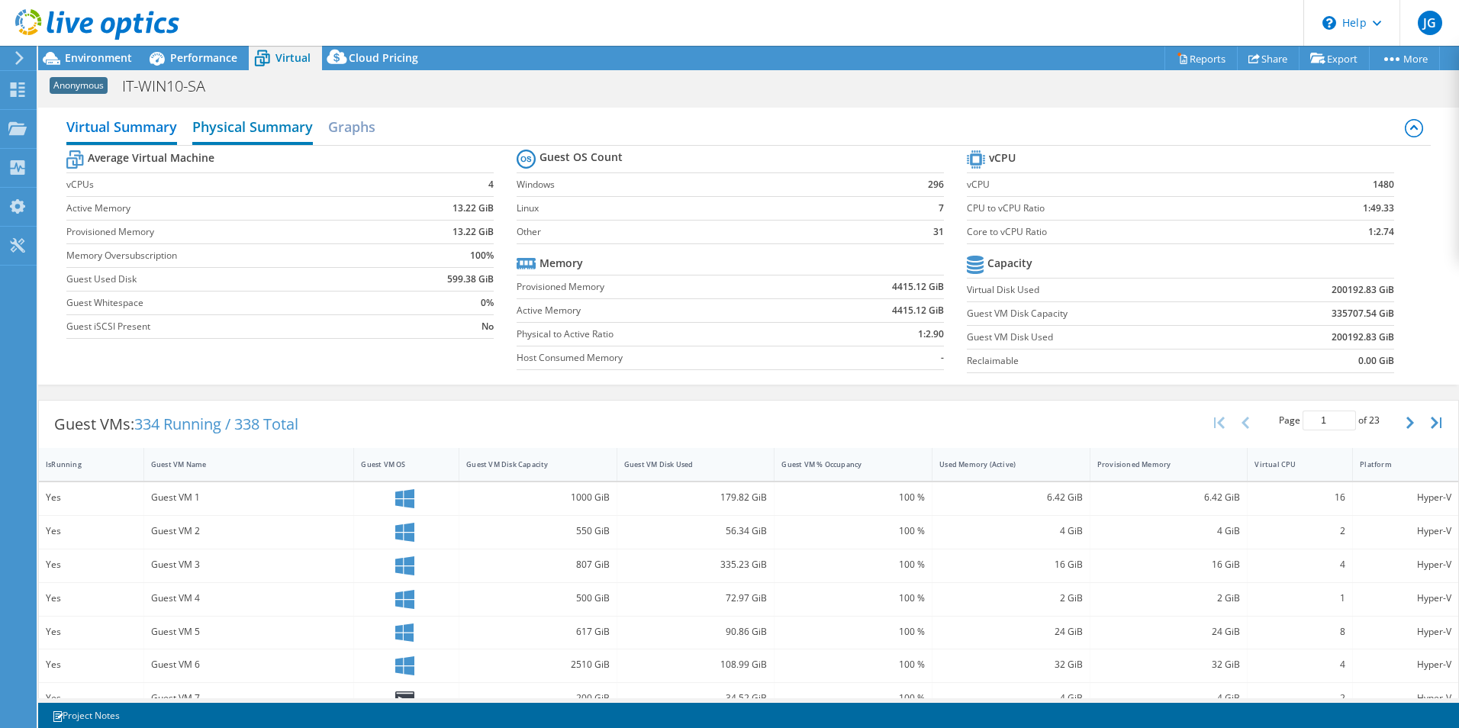
click at [240, 122] on h2 "Physical Summary" at bounding box center [252, 128] width 121 height 34
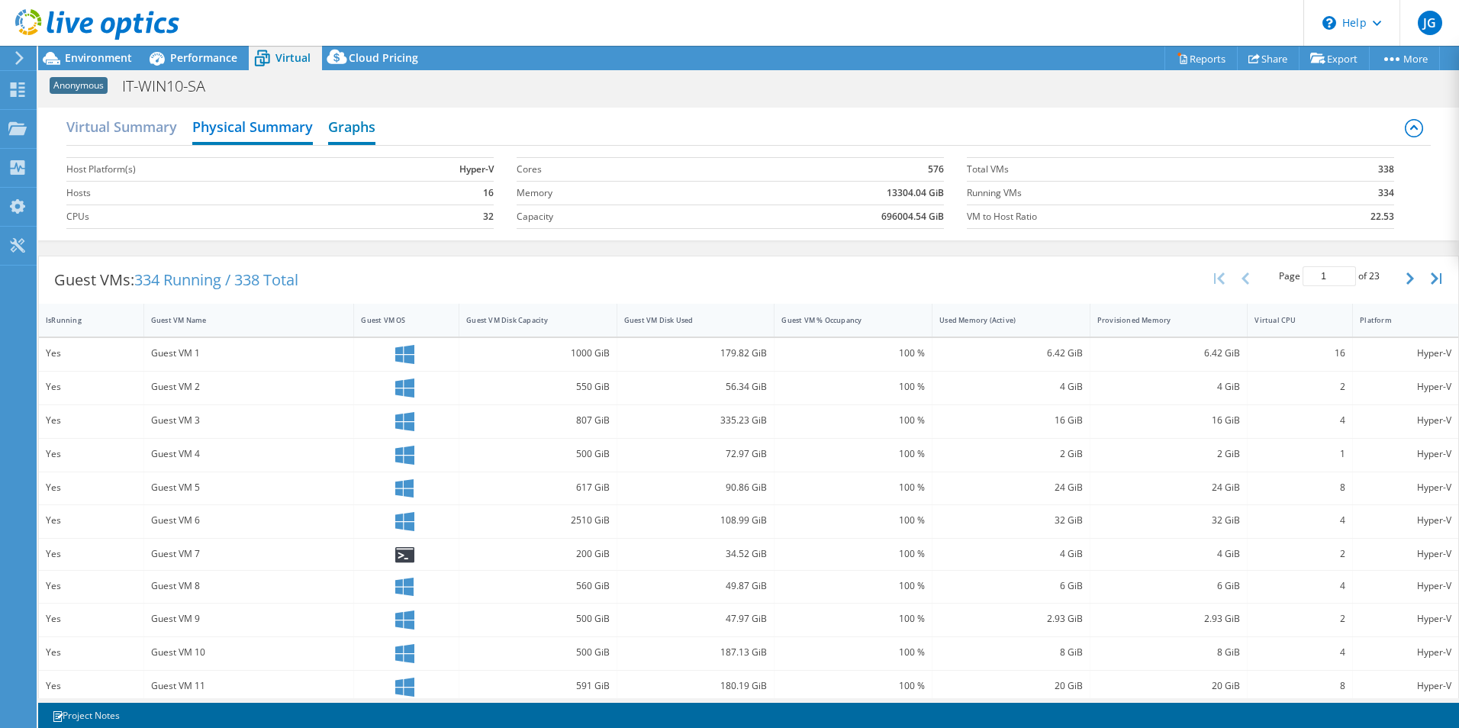
click at [364, 126] on h2 "Graphs" at bounding box center [351, 128] width 47 height 34
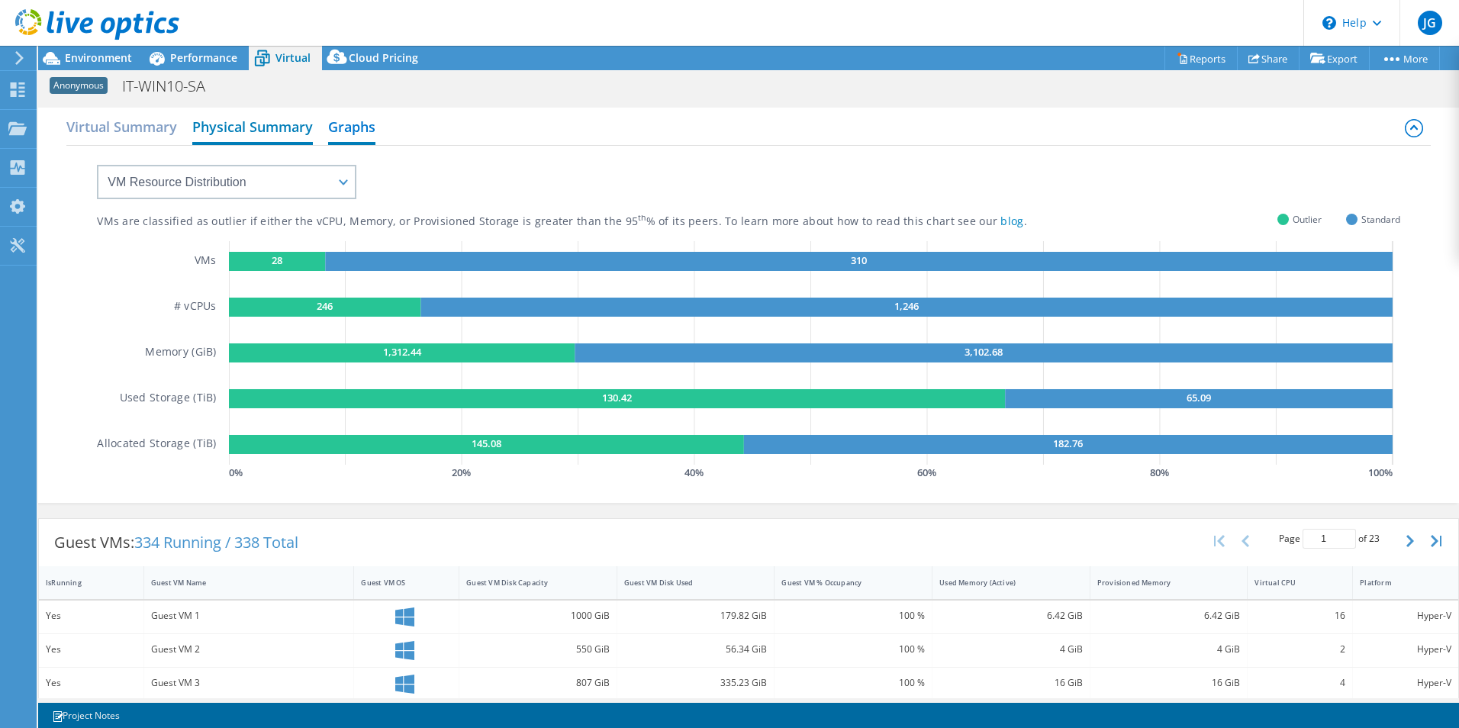
click at [263, 130] on h2 "Physical Summary" at bounding box center [252, 128] width 121 height 34
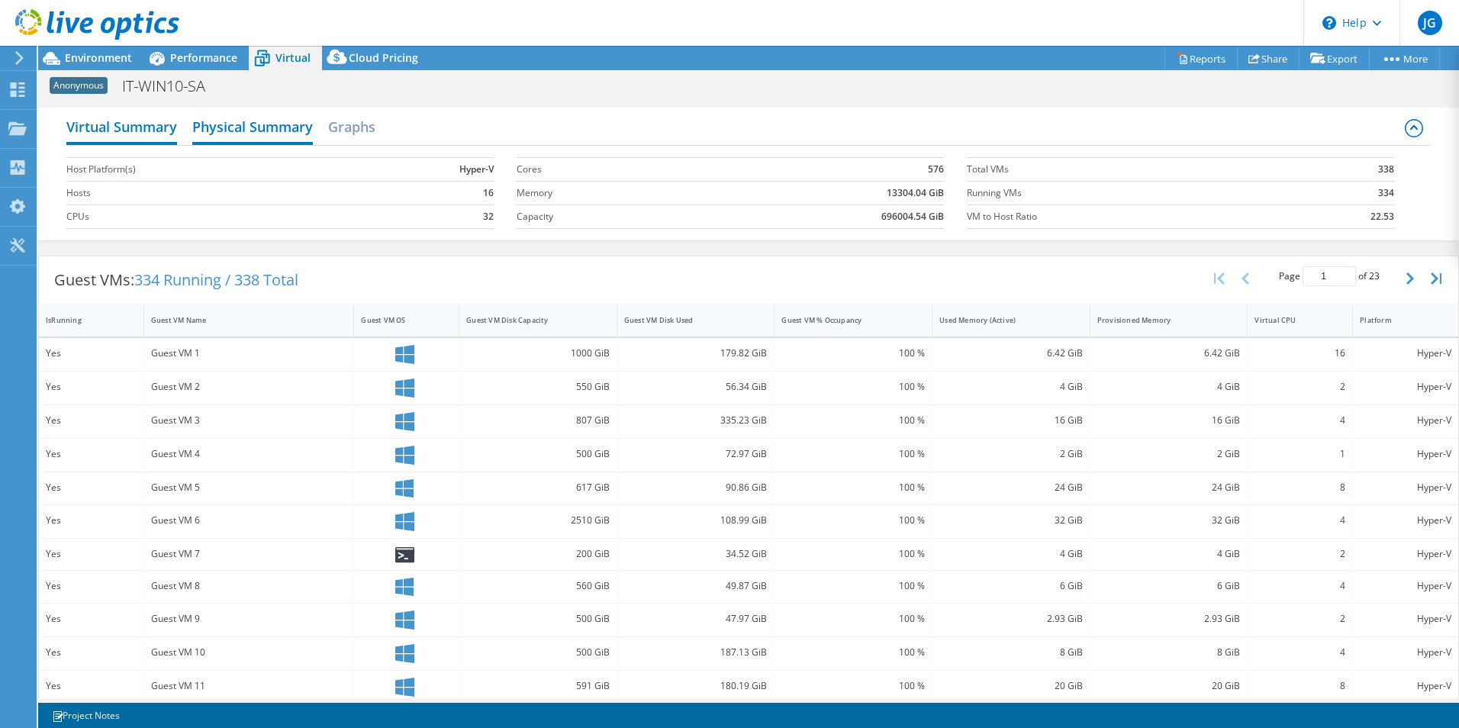
click at [131, 131] on h2 "Virtual Summary" at bounding box center [121, 128] width 111 height 34
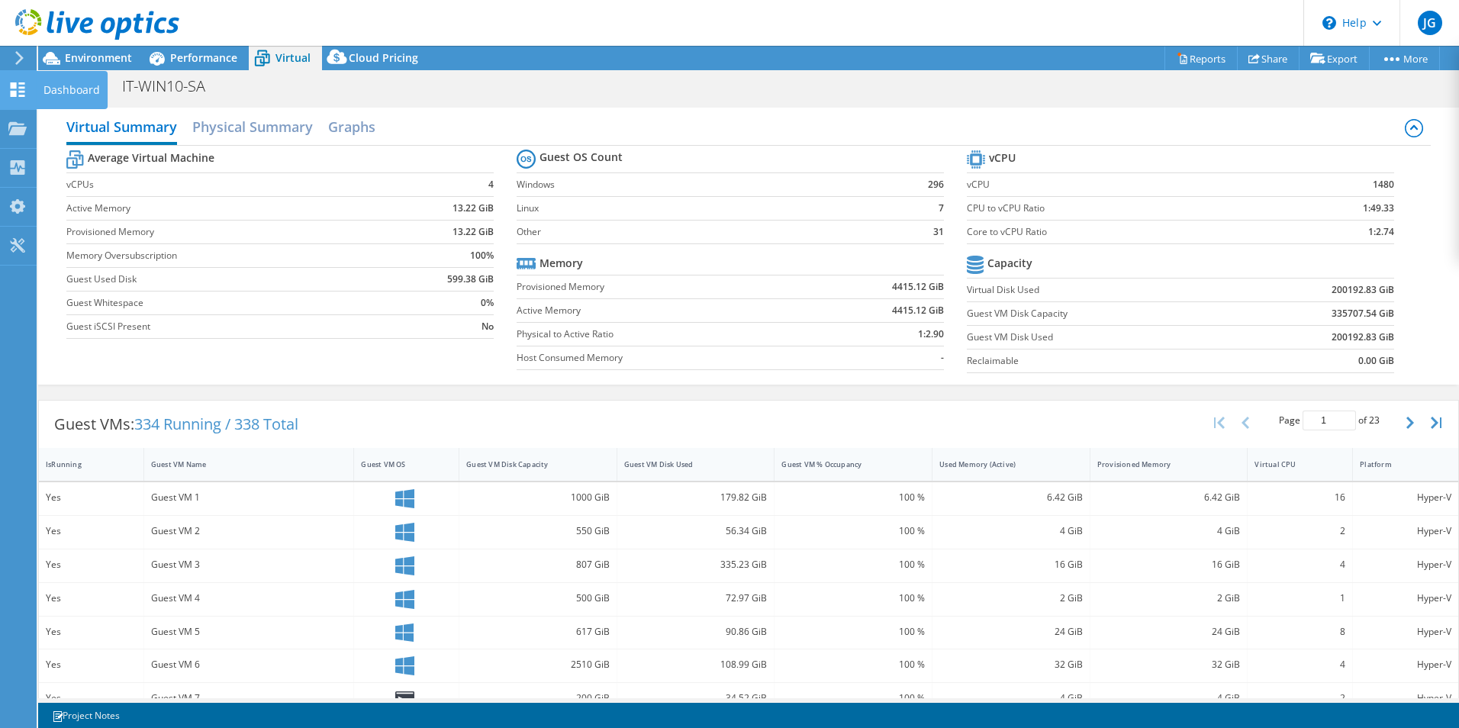
click at [19, 95] on use at bounding box center [18, 89] width 15 height 15
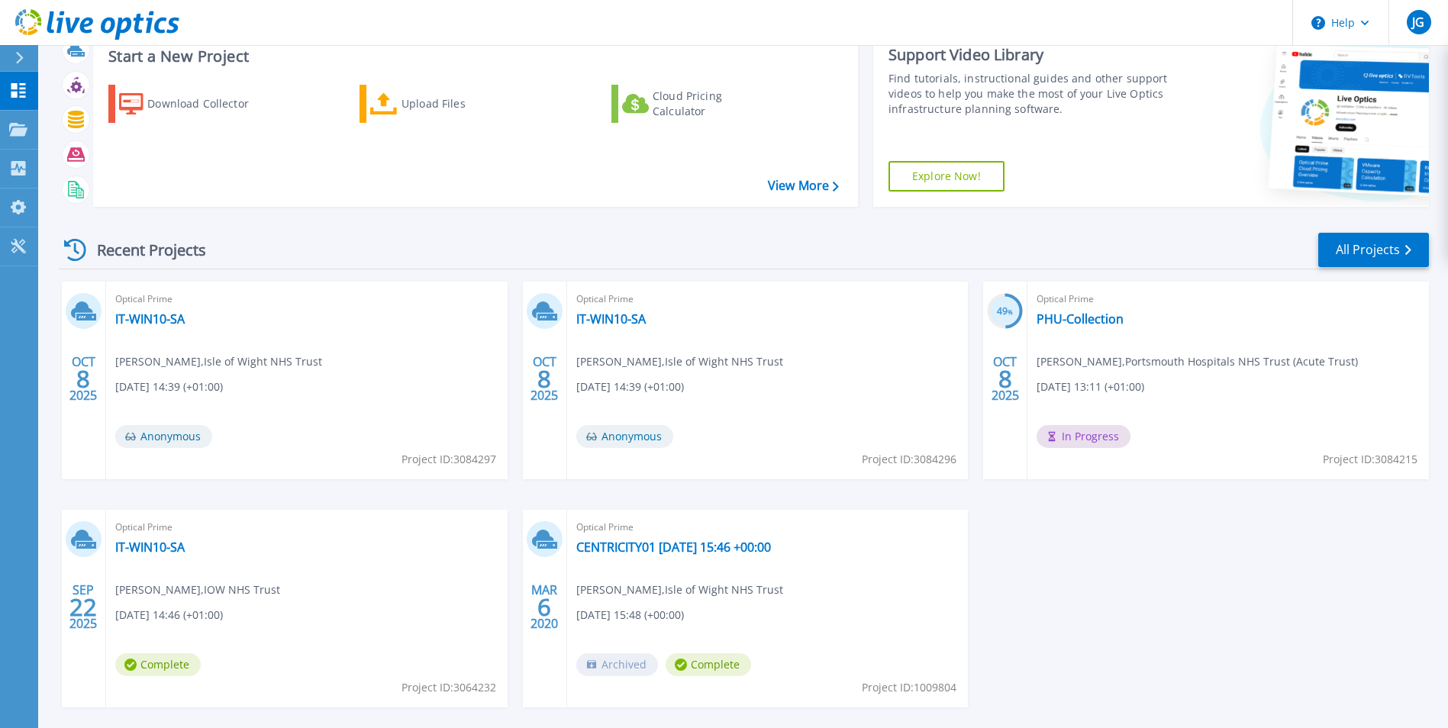
scroll to position [76, 0]
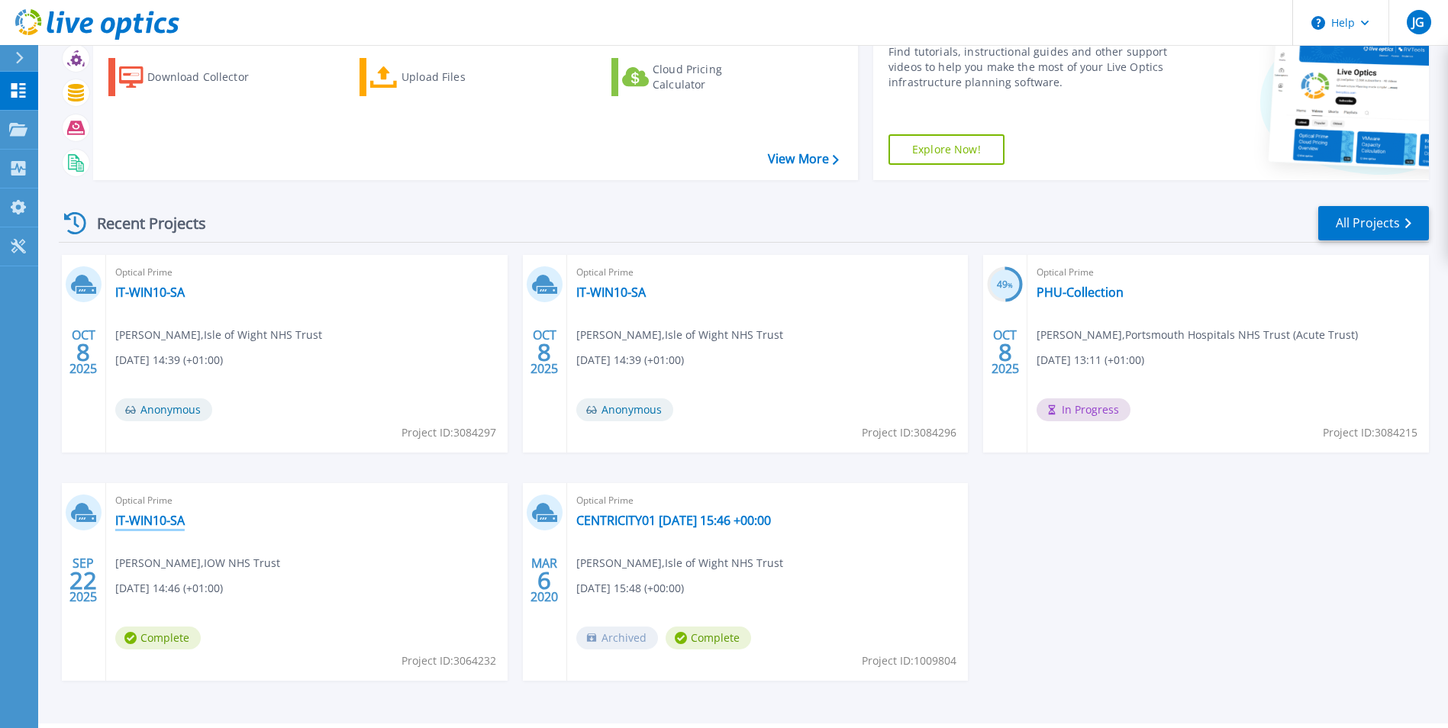
click at [157, 519] on link "IT-WIN10-SA" at bounding box center [149, 520] width 69 height 15
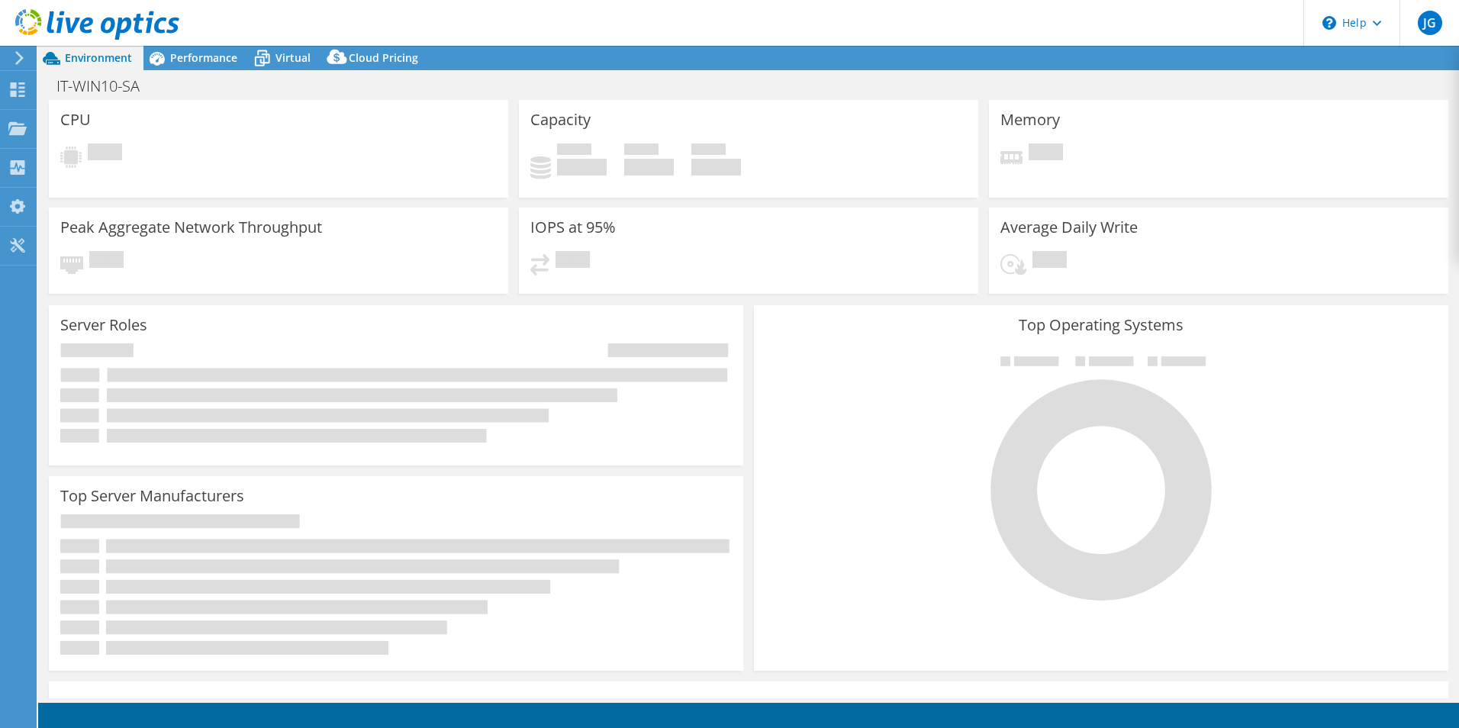
select select "EULondon"
select select "GBP"
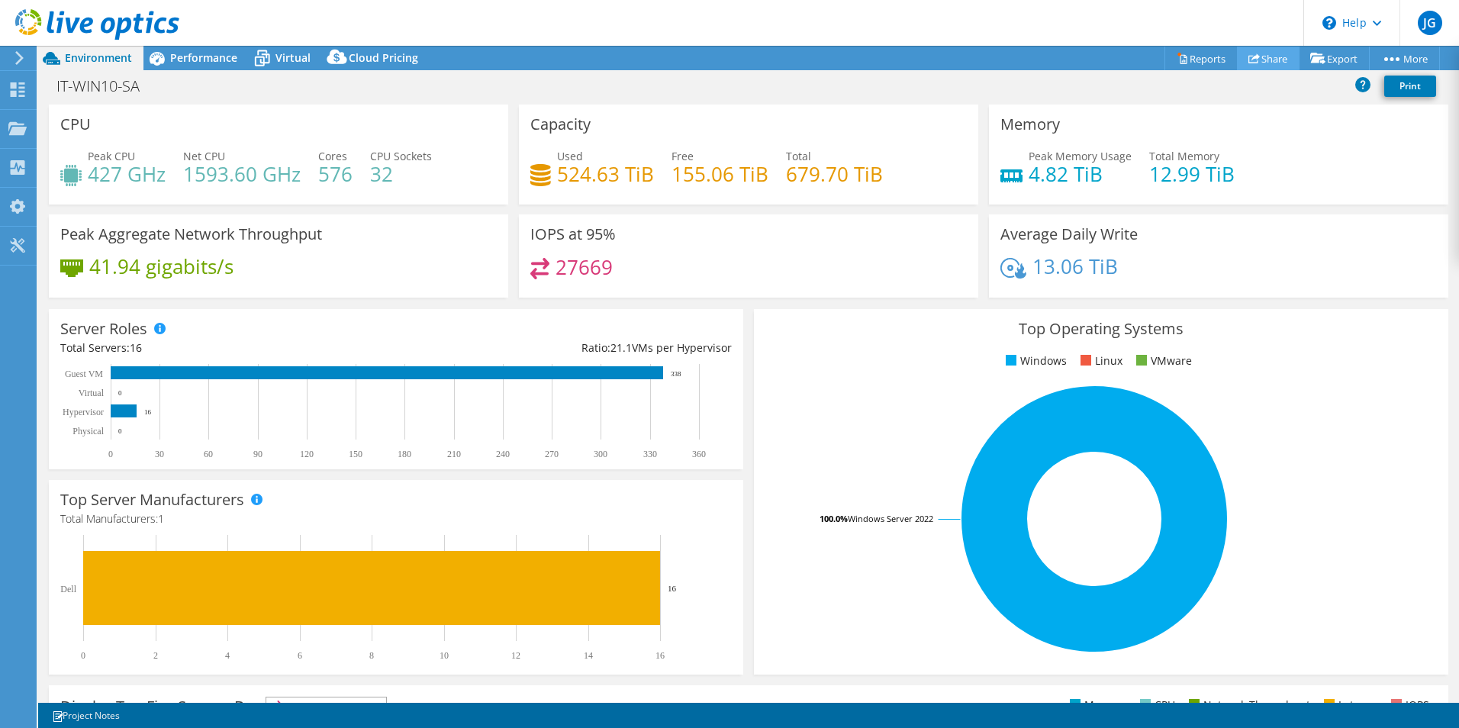
click at [1263, 59] on link "Share" at bounding box center [1268, 59] width 63 height 24
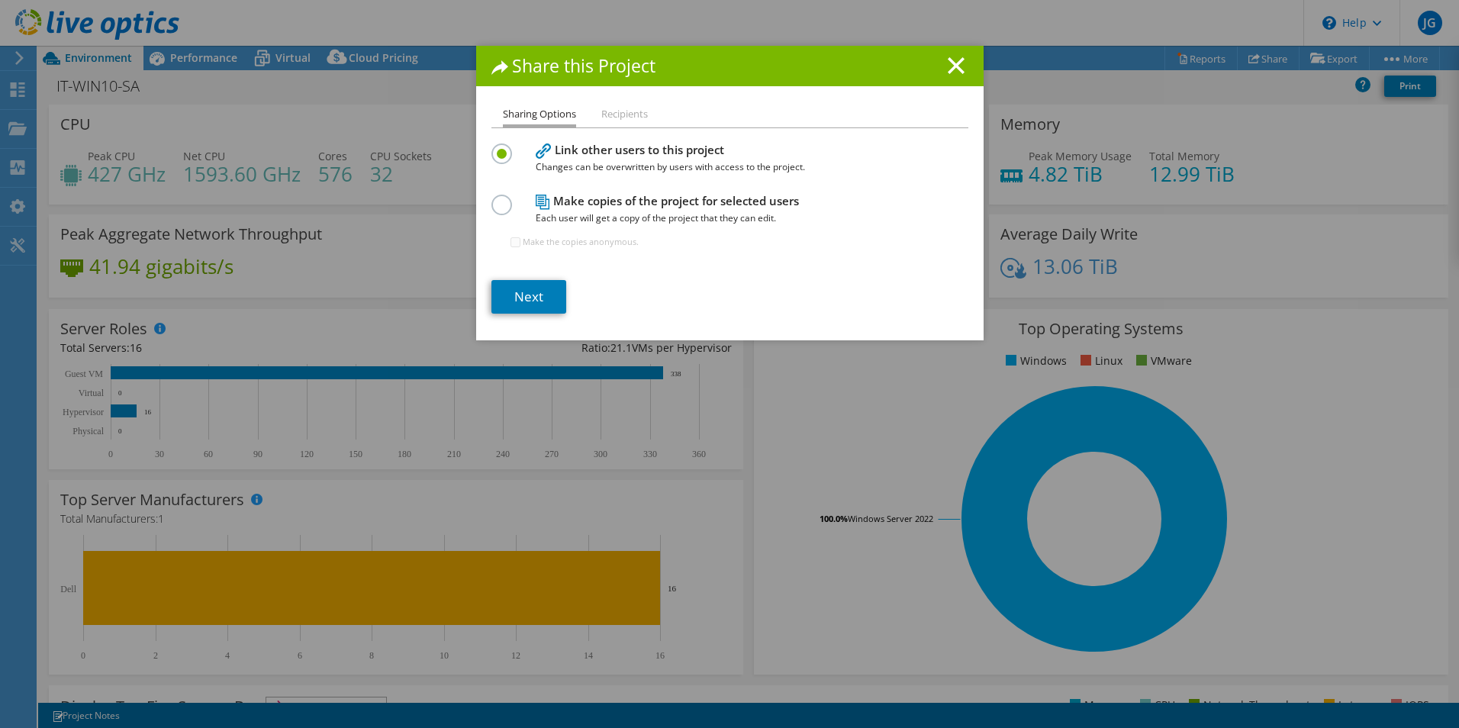
click at [505, 198] on label at bounding box center [505, 197] width 27 height 4
click at [0, 0] on input "radio" at bounding box center [0, 0] width 0 height 0
click at [546, 289] on link "Next" at bounding box center [529, 297] width 75 height 34
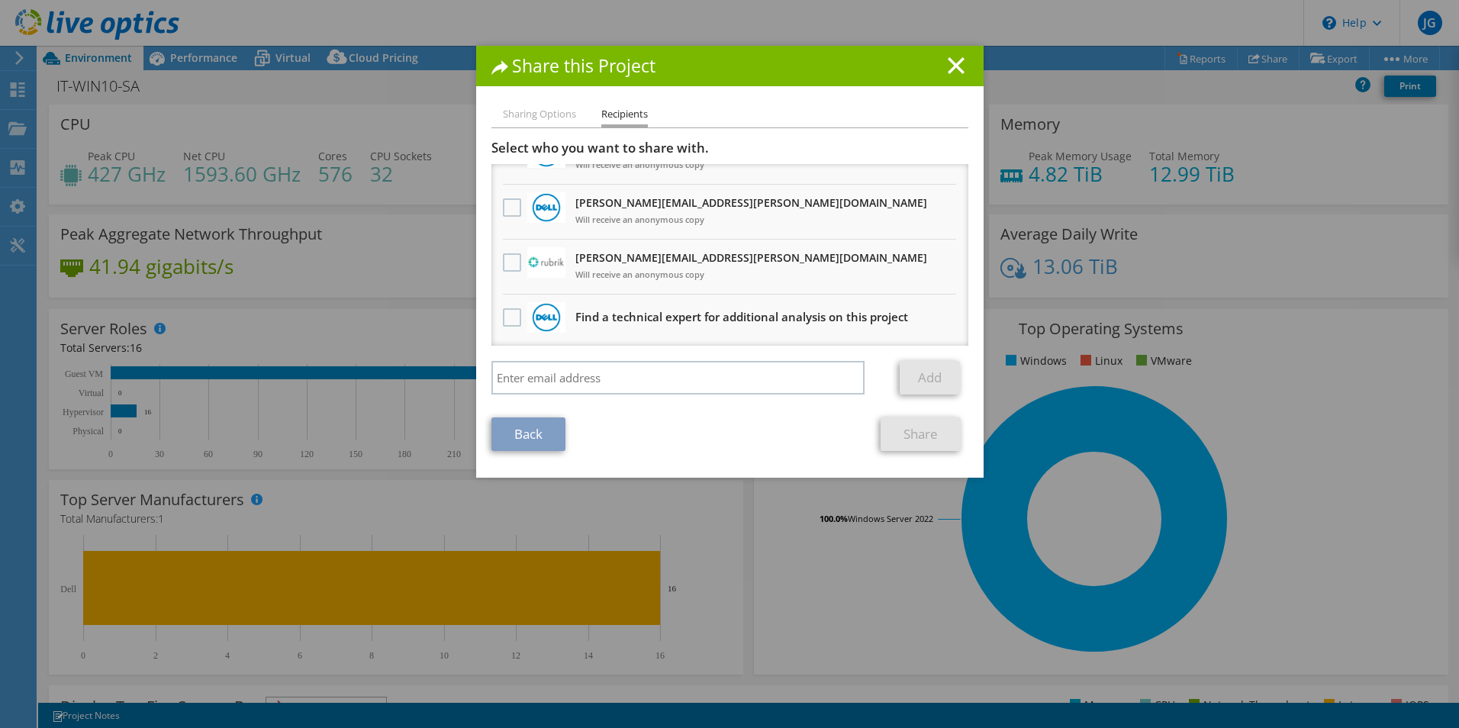
scroll to position [148, 0]
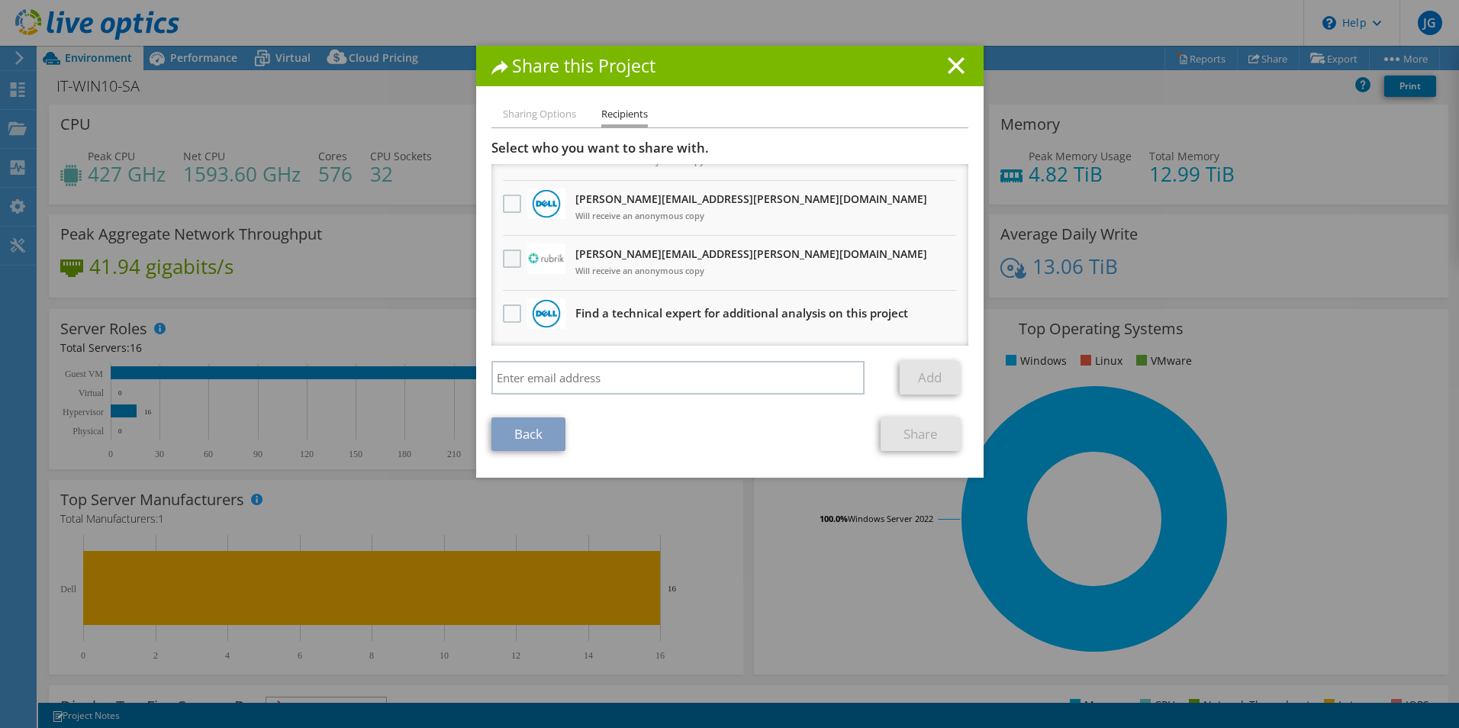
click at [511, 257] on label at bounding box center [514, 259] width 22 height 18
click at [0, 0] on input "checkbox" at bounding box center [0, 0] width 0 height 0
click at [915, 438] on link "Share" at bounding box center [921, 434] width 80 height 34
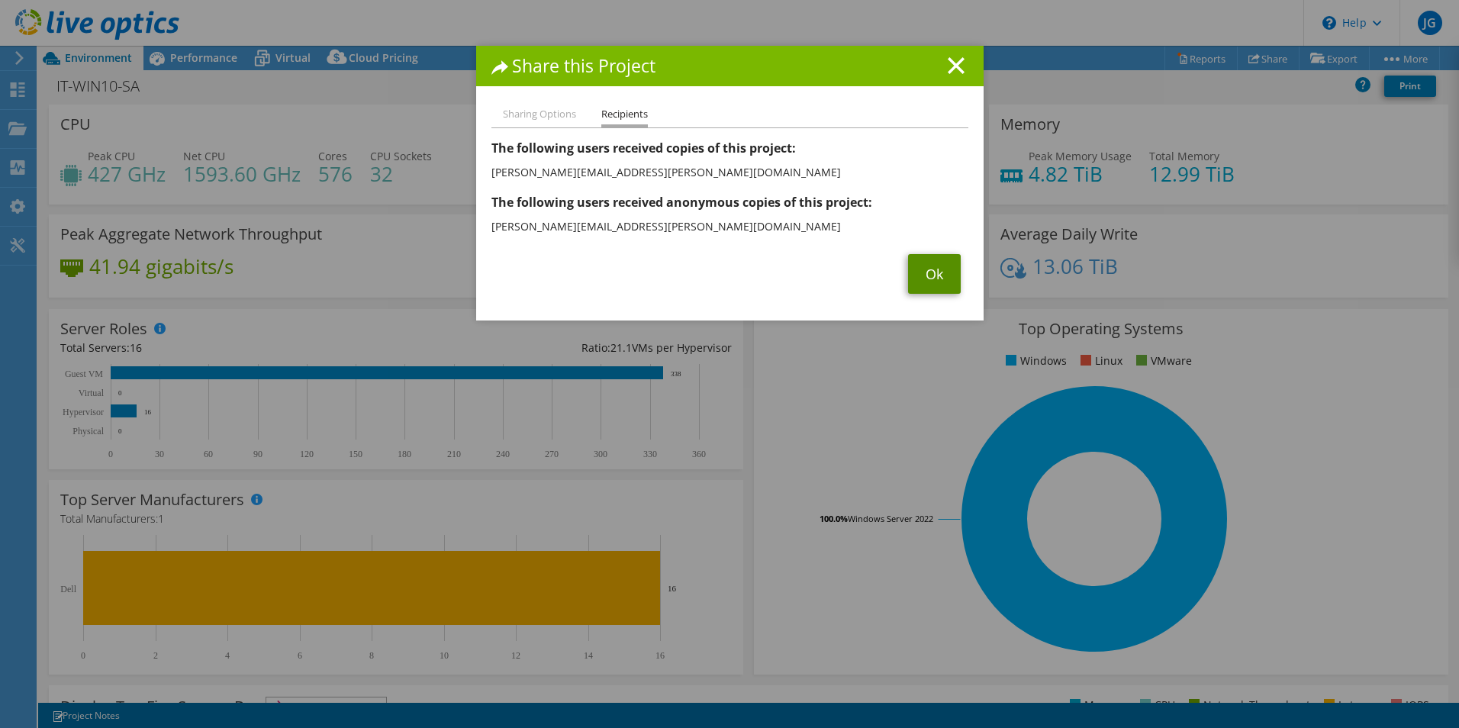
click at [939, 282] on link "Ok" at bounding box center [934, 274] width 53 height 40
